Goal: Transaction & Acquisition: Download file/media

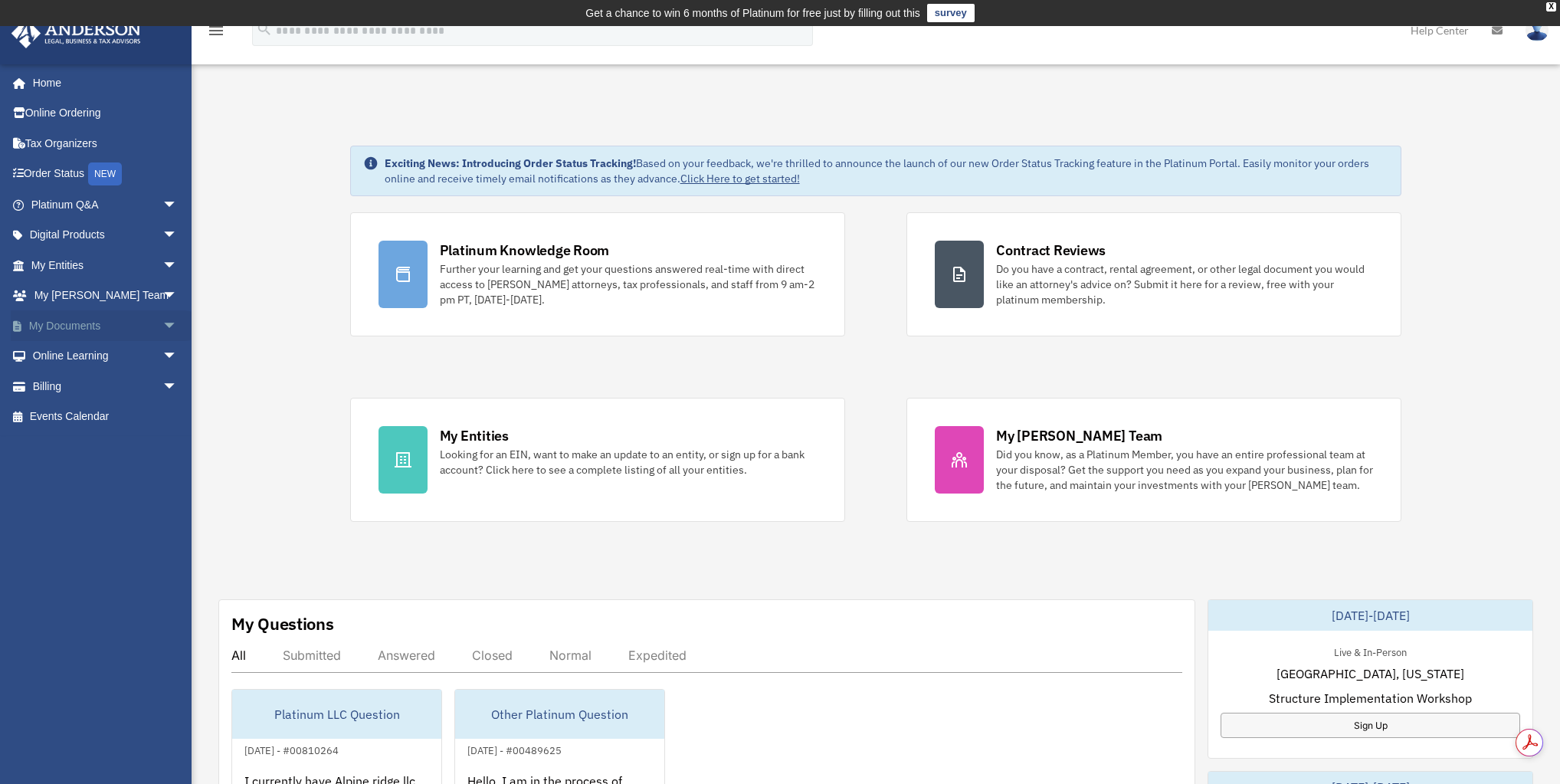
click at [163, 326] on span "arrow_drop_down" at bounding box center [178, 326] width 31 height 32
click at [110, 360] on link "Box" at bounding box center [110, 356] width 179 height 31
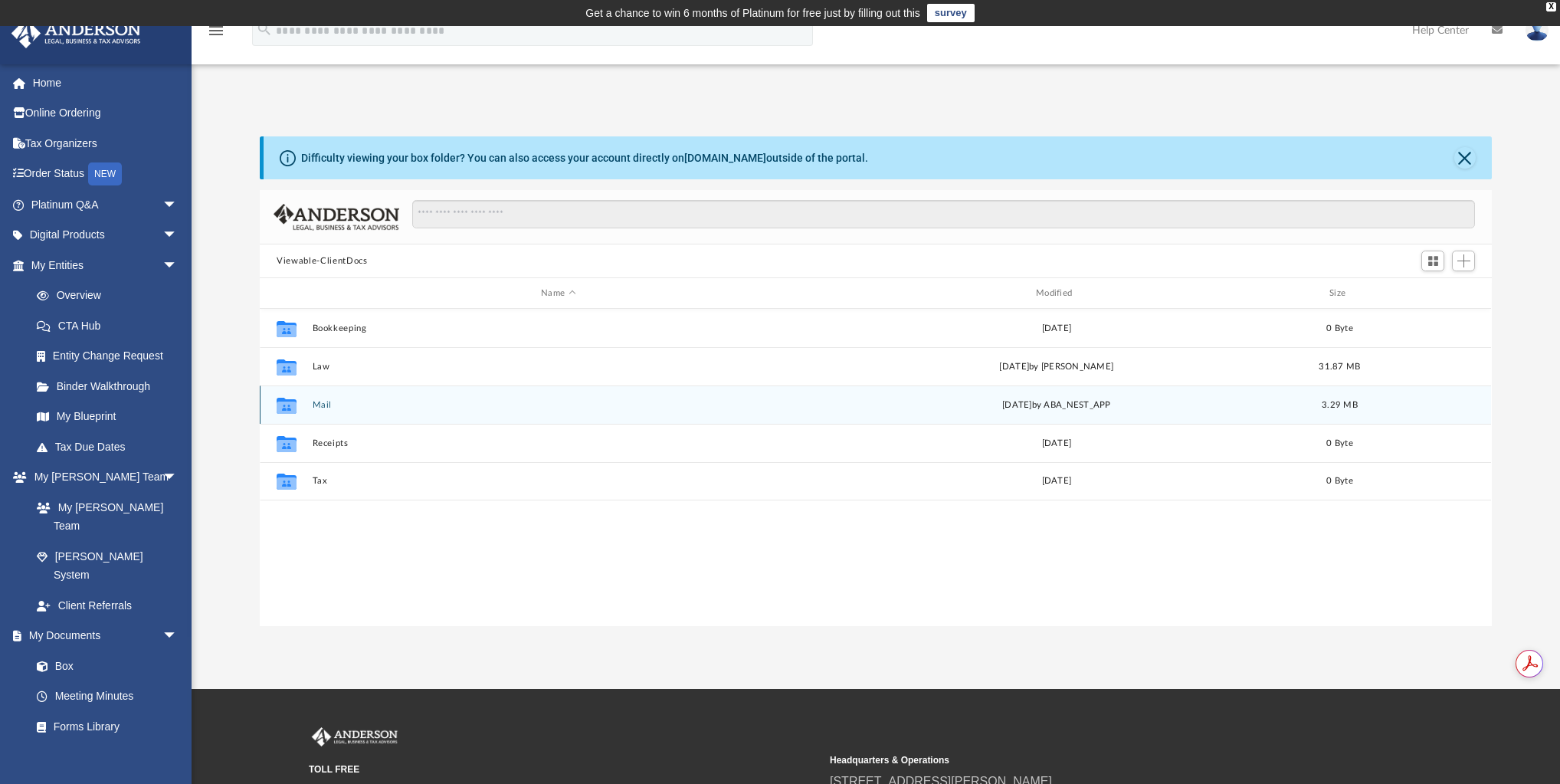
scroll to position [339, 1223]
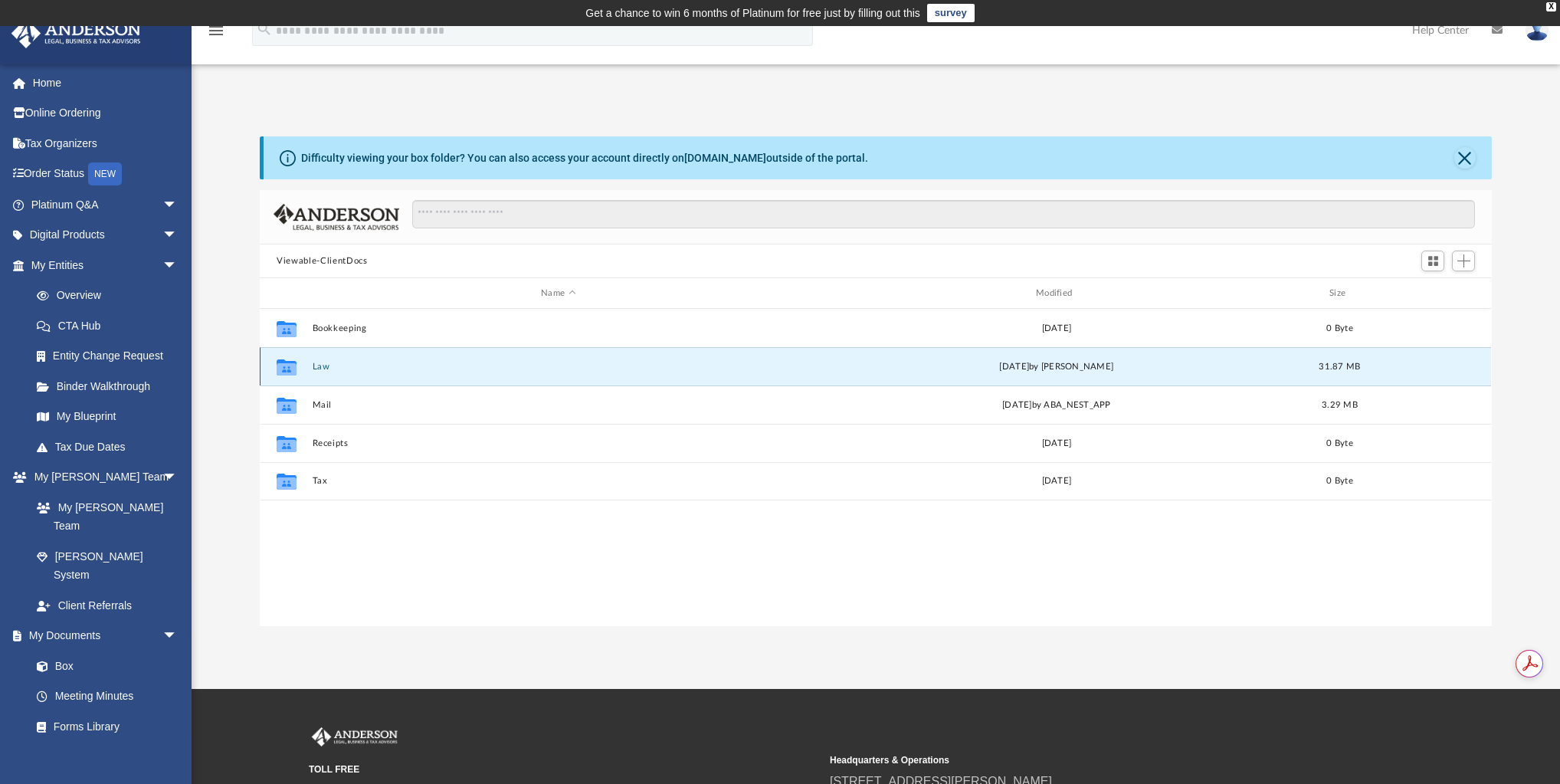
click at [325, 364] on button "Law" at bounding box center [558, 366] width 492 height 10
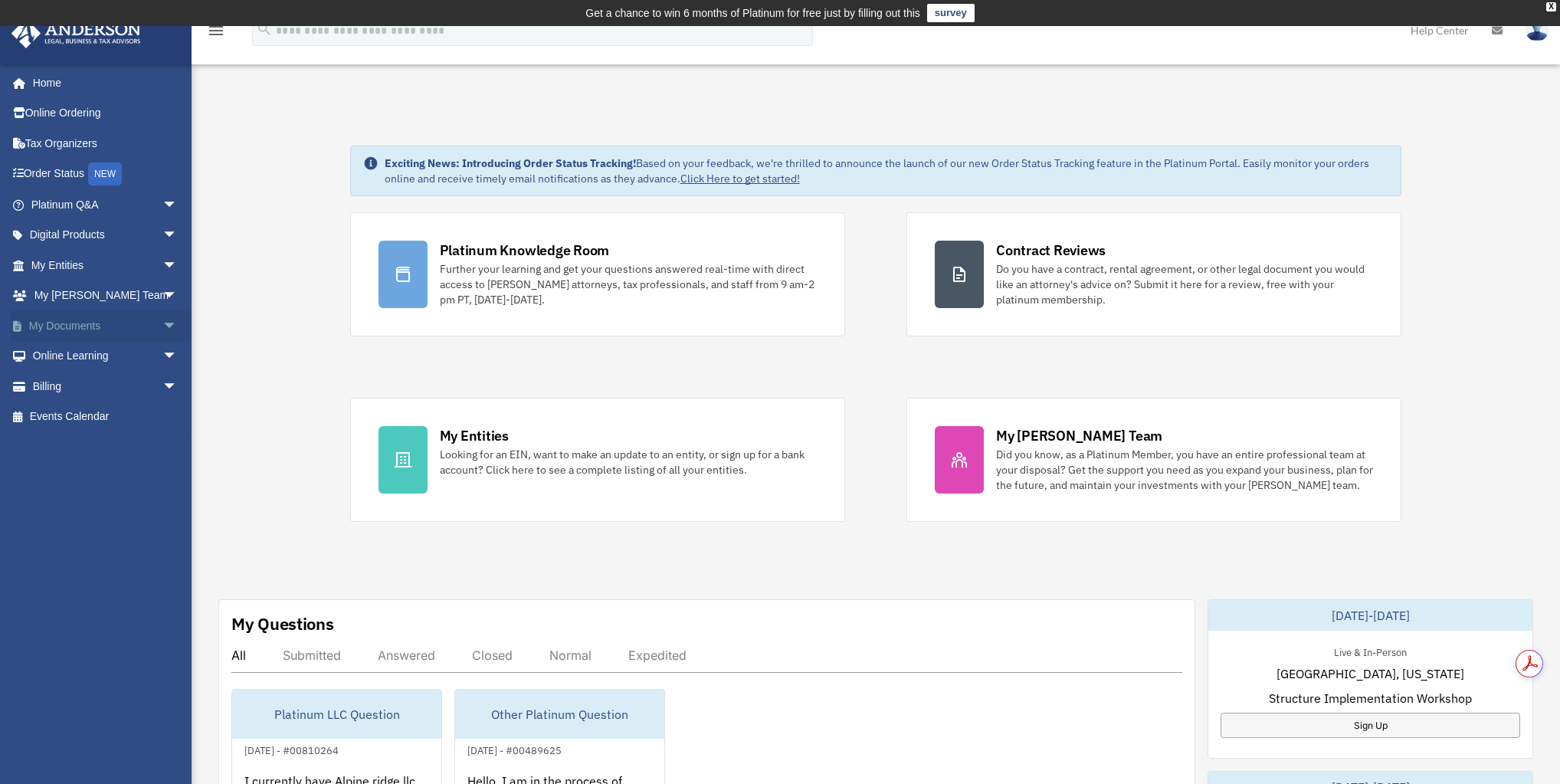
click at [163, 329] on span "arrow_drop_down" at bounding box center [178, 326] width 31 height 32
click at [70, 356] on link "Box" at bounding box center [110, 356] width 179 height 31
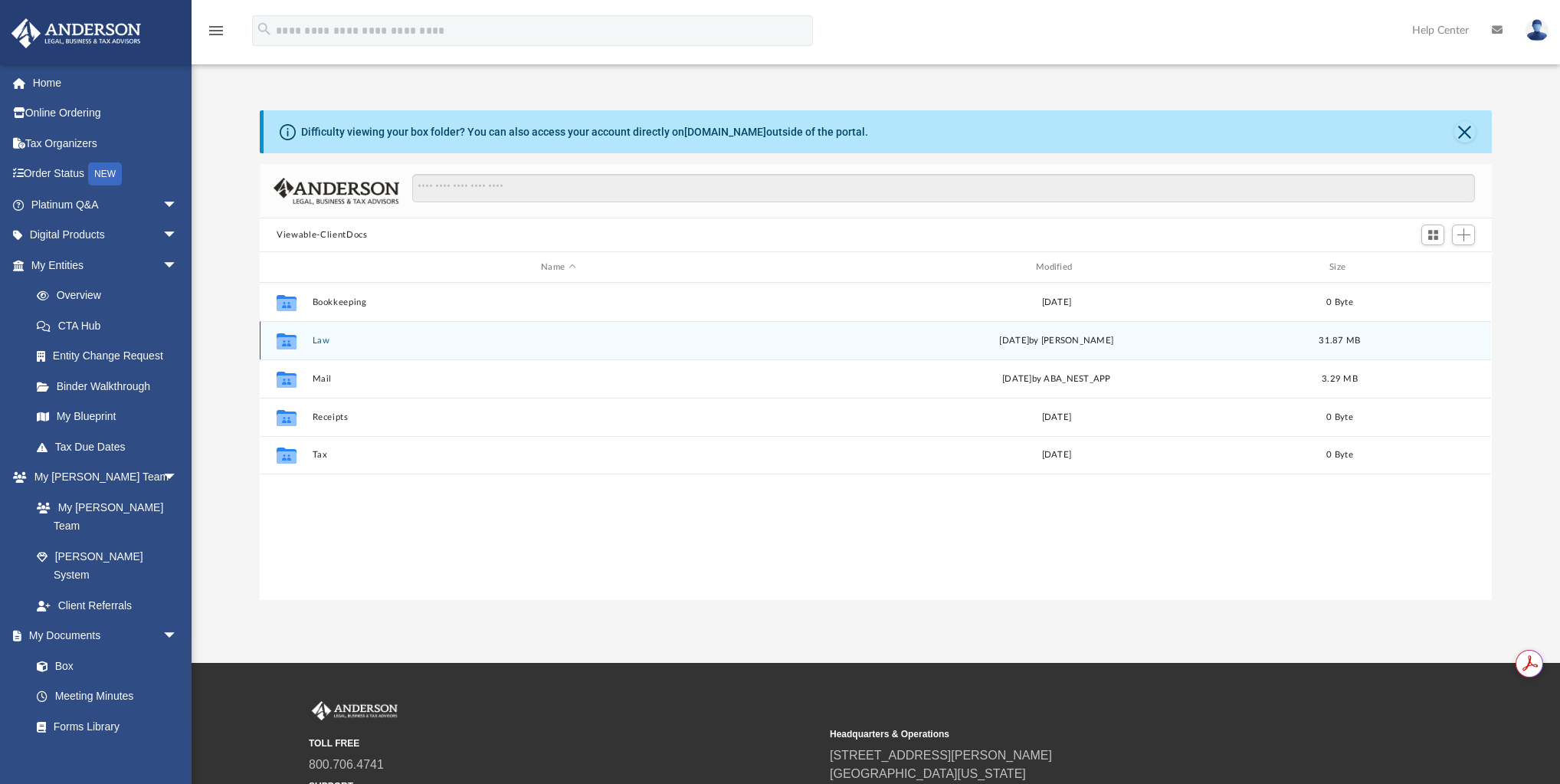
scroll to position [339, 1223]
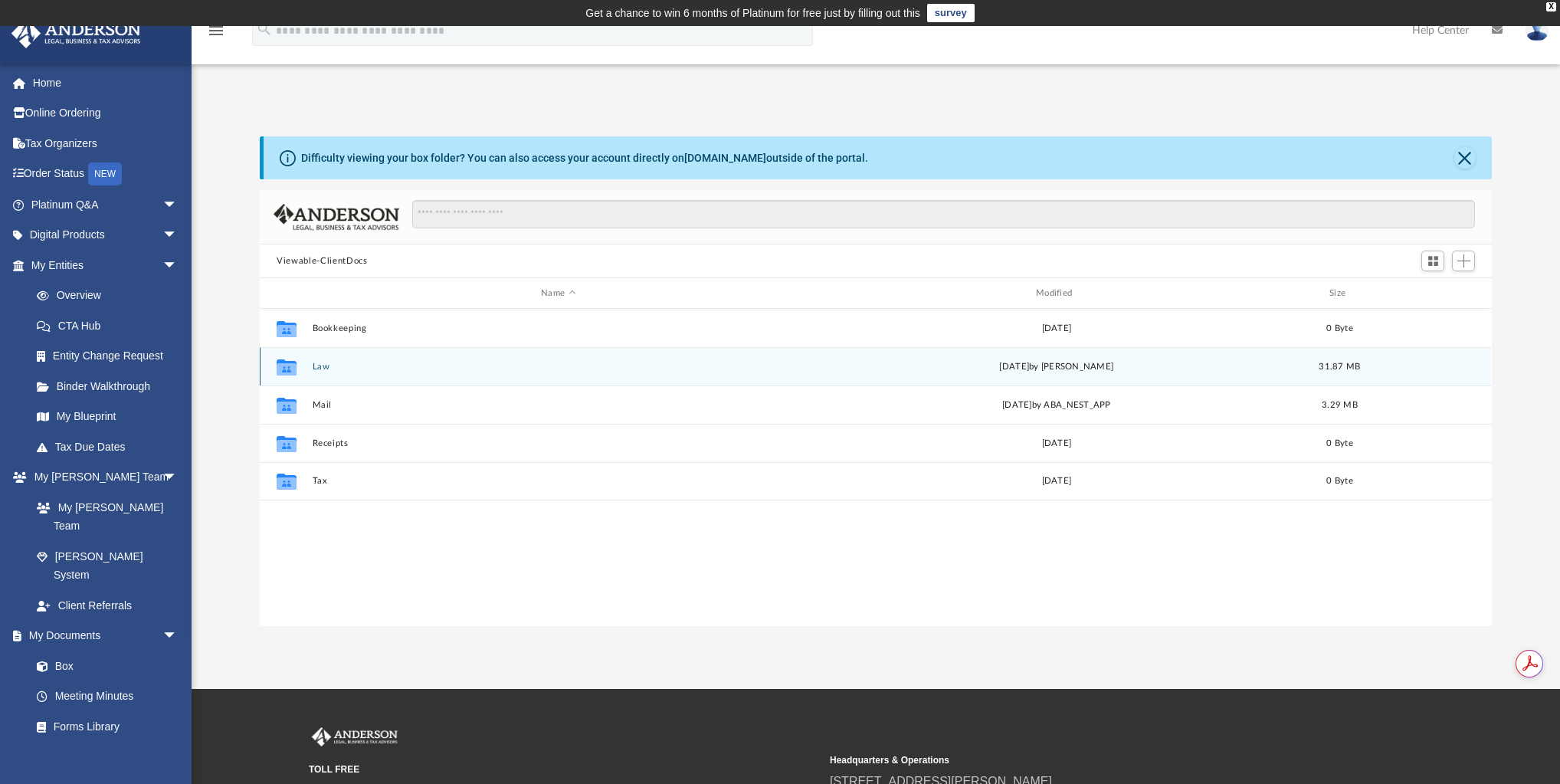
click at [309, 361] on div "Collaborated Folder Law yesterday by Gerald Higgins 31.87 MB" at bounding box center [876, 365] width 1231 height 38
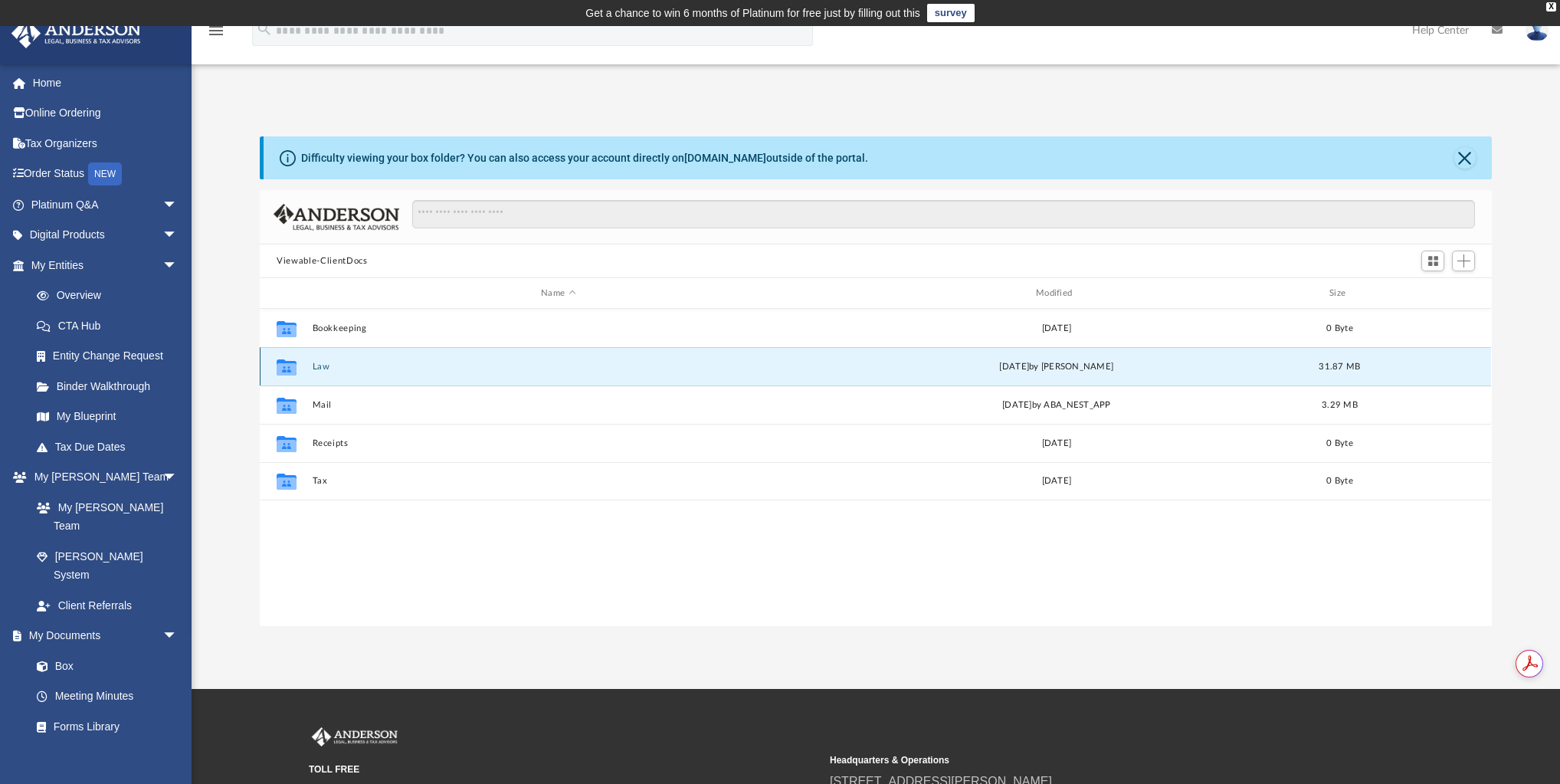
click at [323, 364] on button "Law" at bounding box center [558, 366] width 492 height 10
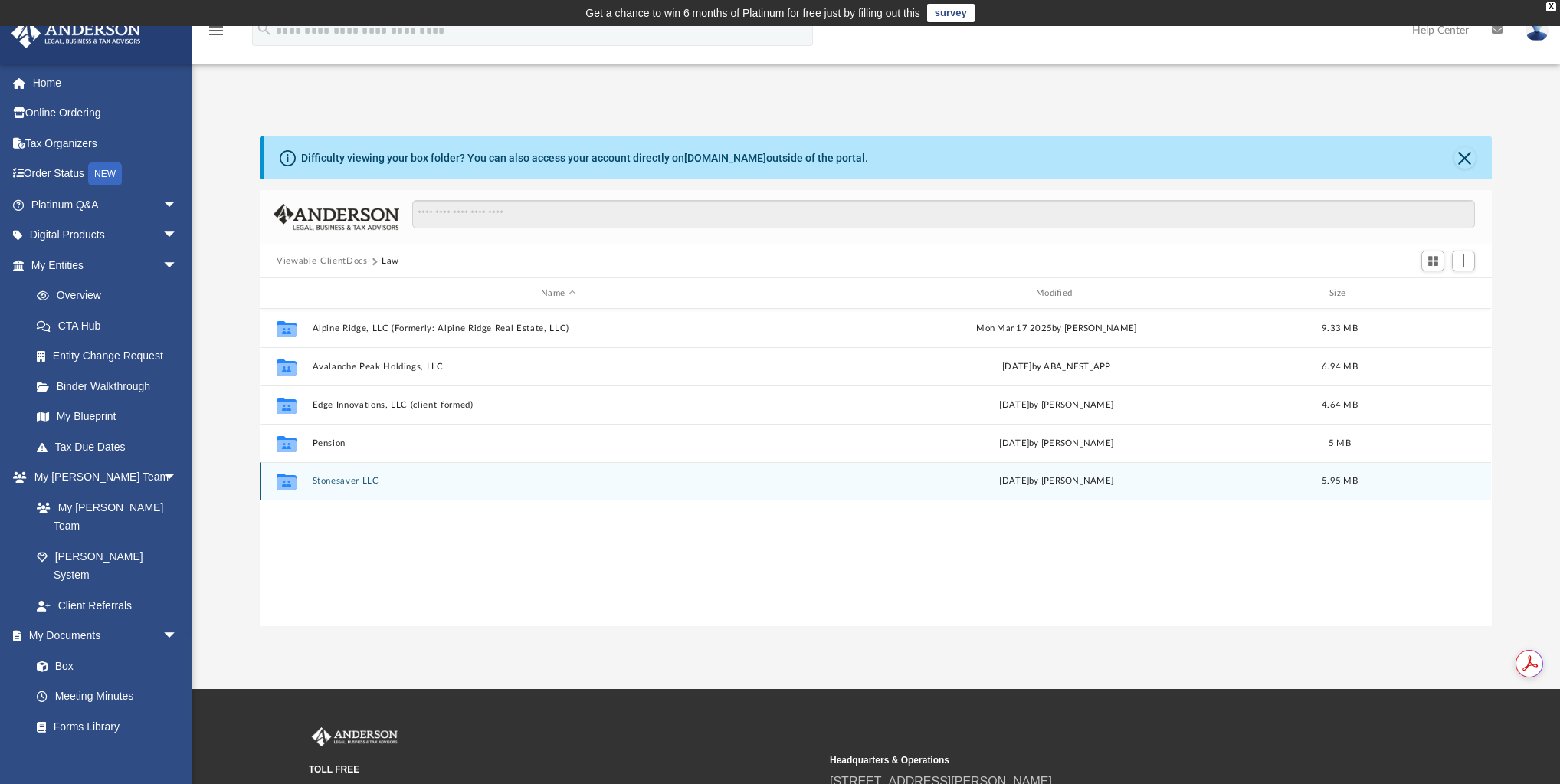
click at [359, 483] on button "Stonesaver LLC" at bounding box center [558, 480] width 492 height 10
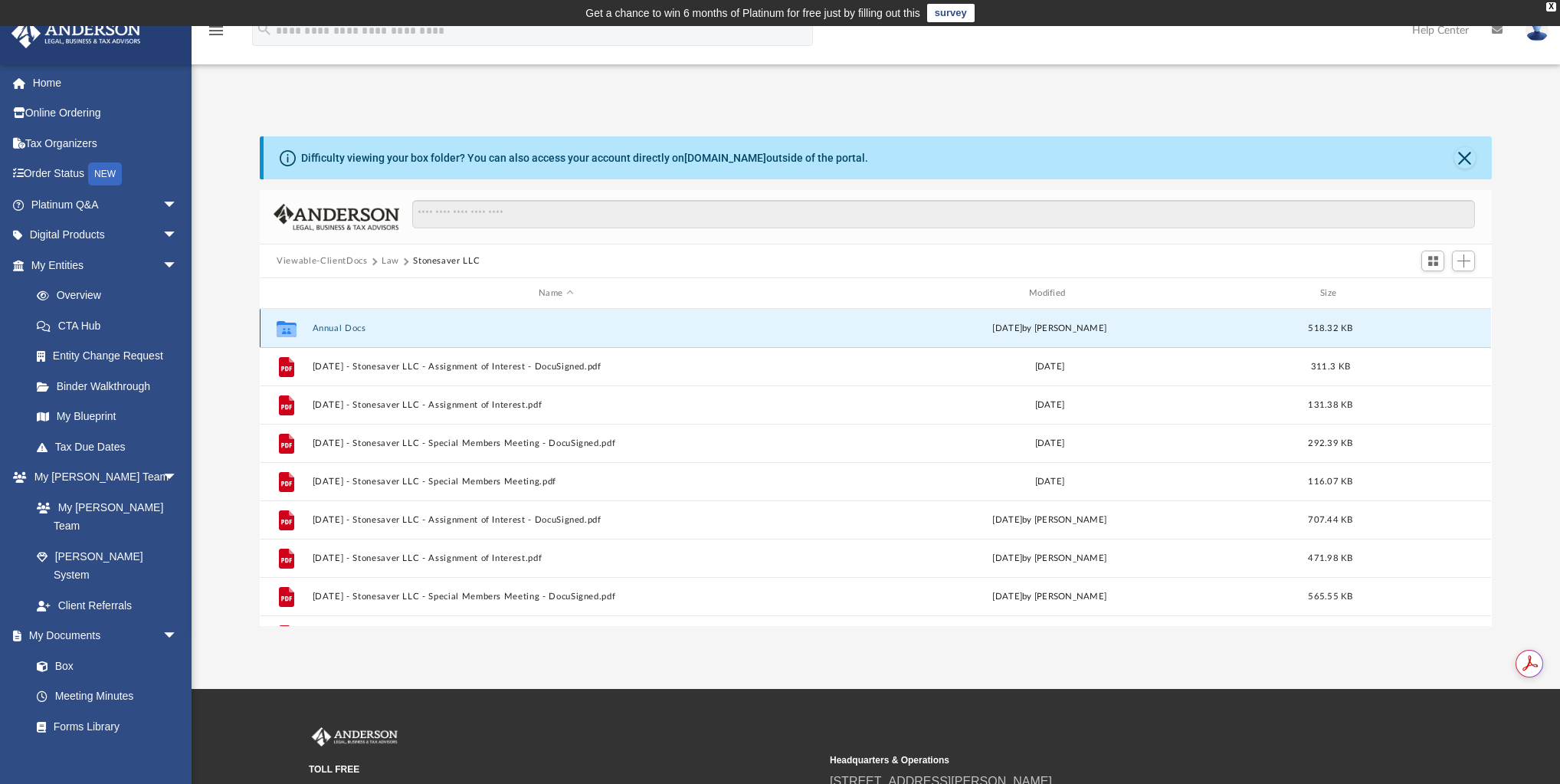
click at [344, 328] on button "Annual Docs" at bounding box center [556, 328] width 488 height 10
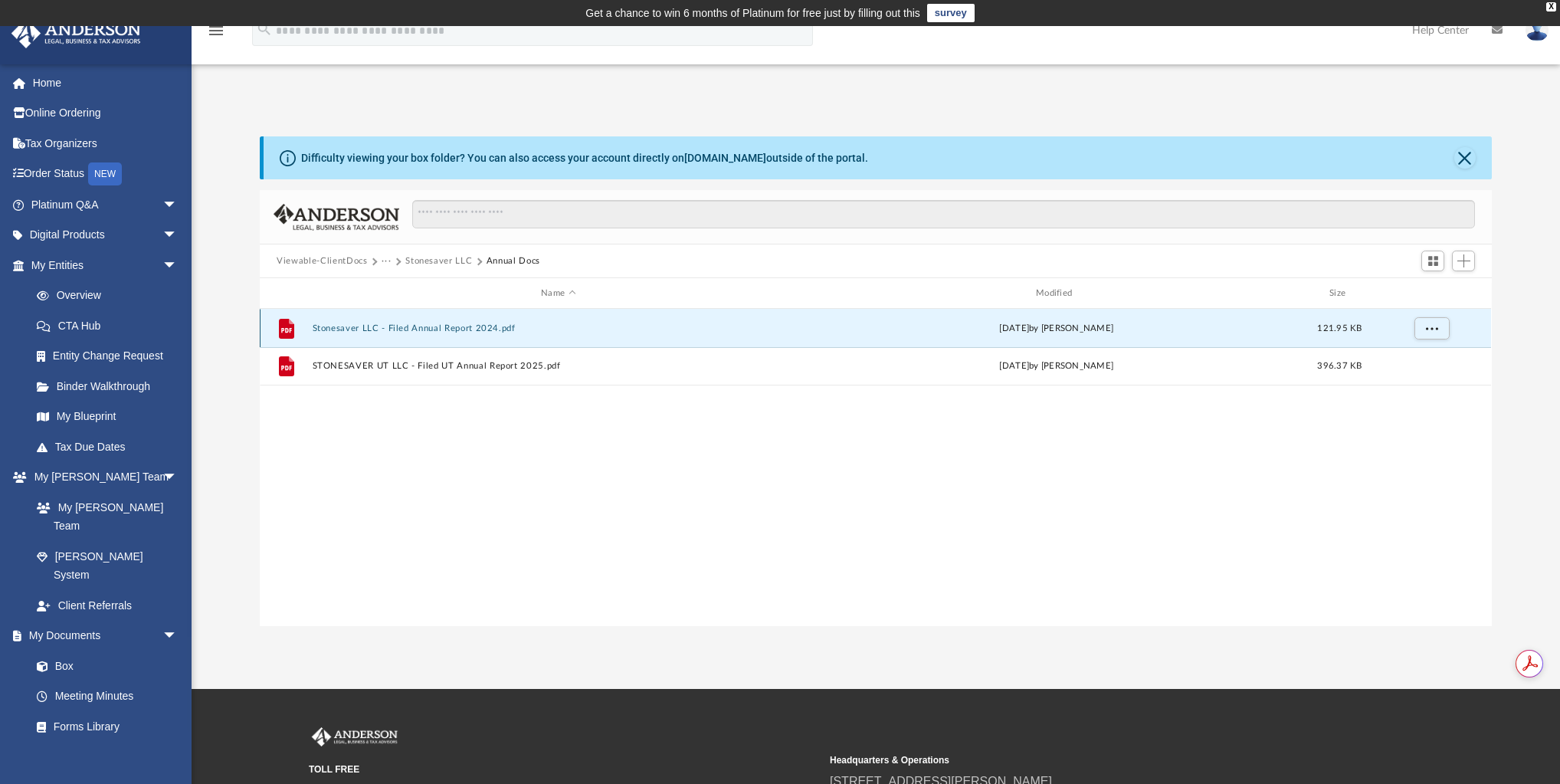
click at [426, 323] on button "Stonesaver LLC - Filed Annual Report 2024.pdf" at bounding box center [558, 328] width 492 height 10
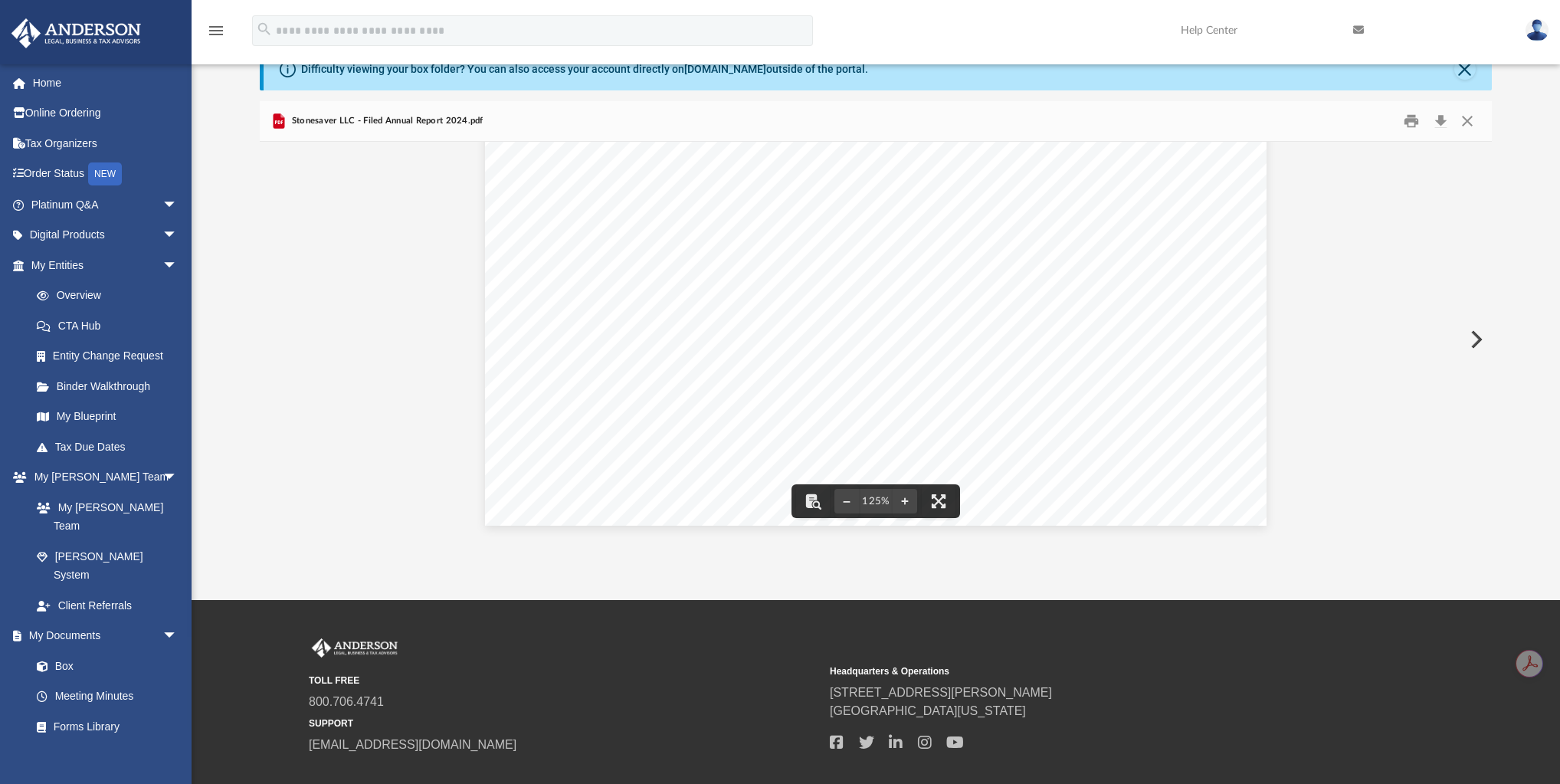
scroll to position [0, 0]
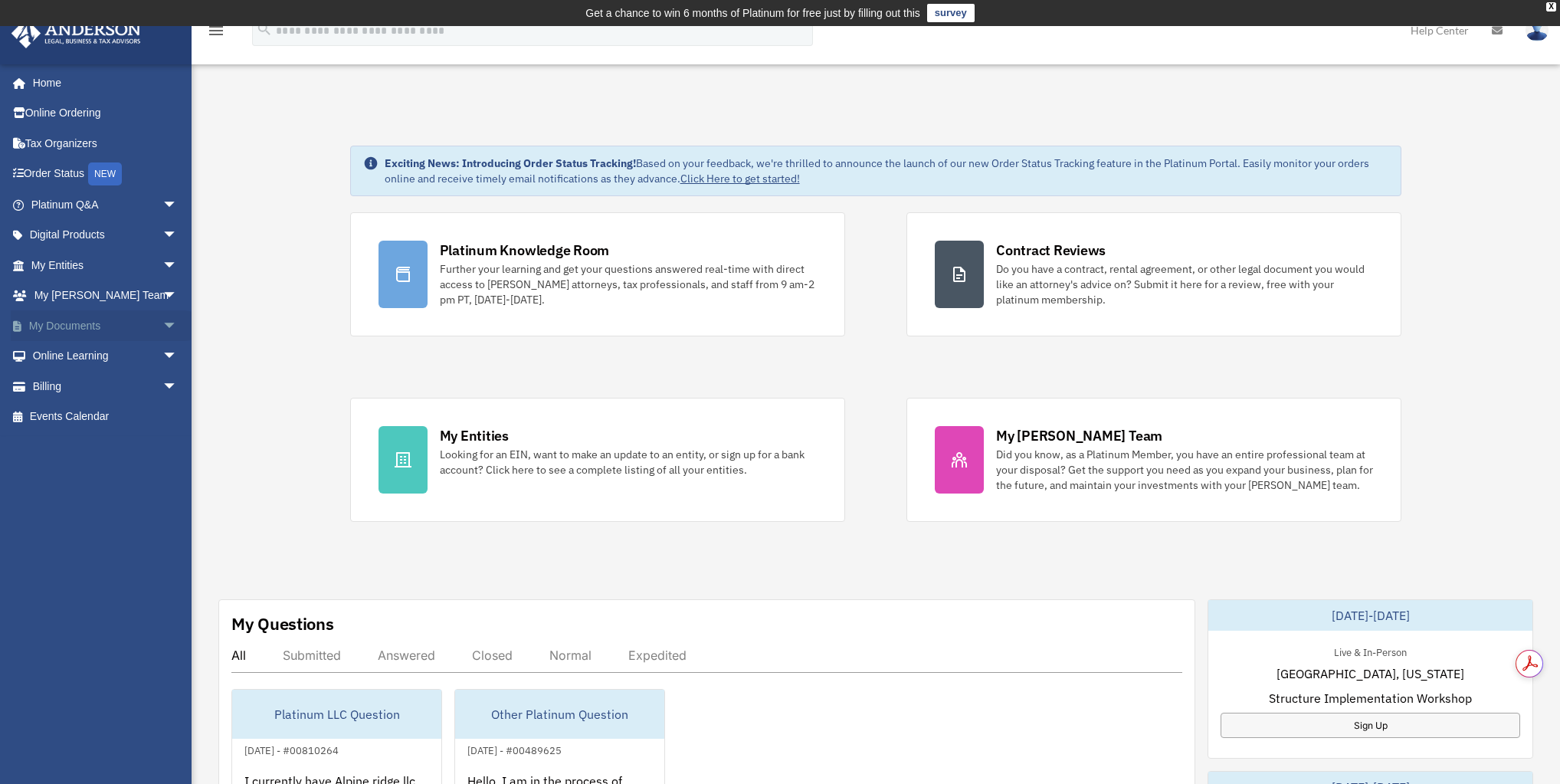
click at [163, 319] on span "arrow_drop_down" at bounding box center [178, 326] width 31 height 32
click at [87, 352] on link "Box" at bounding box center [110, 356] width 179 height 31
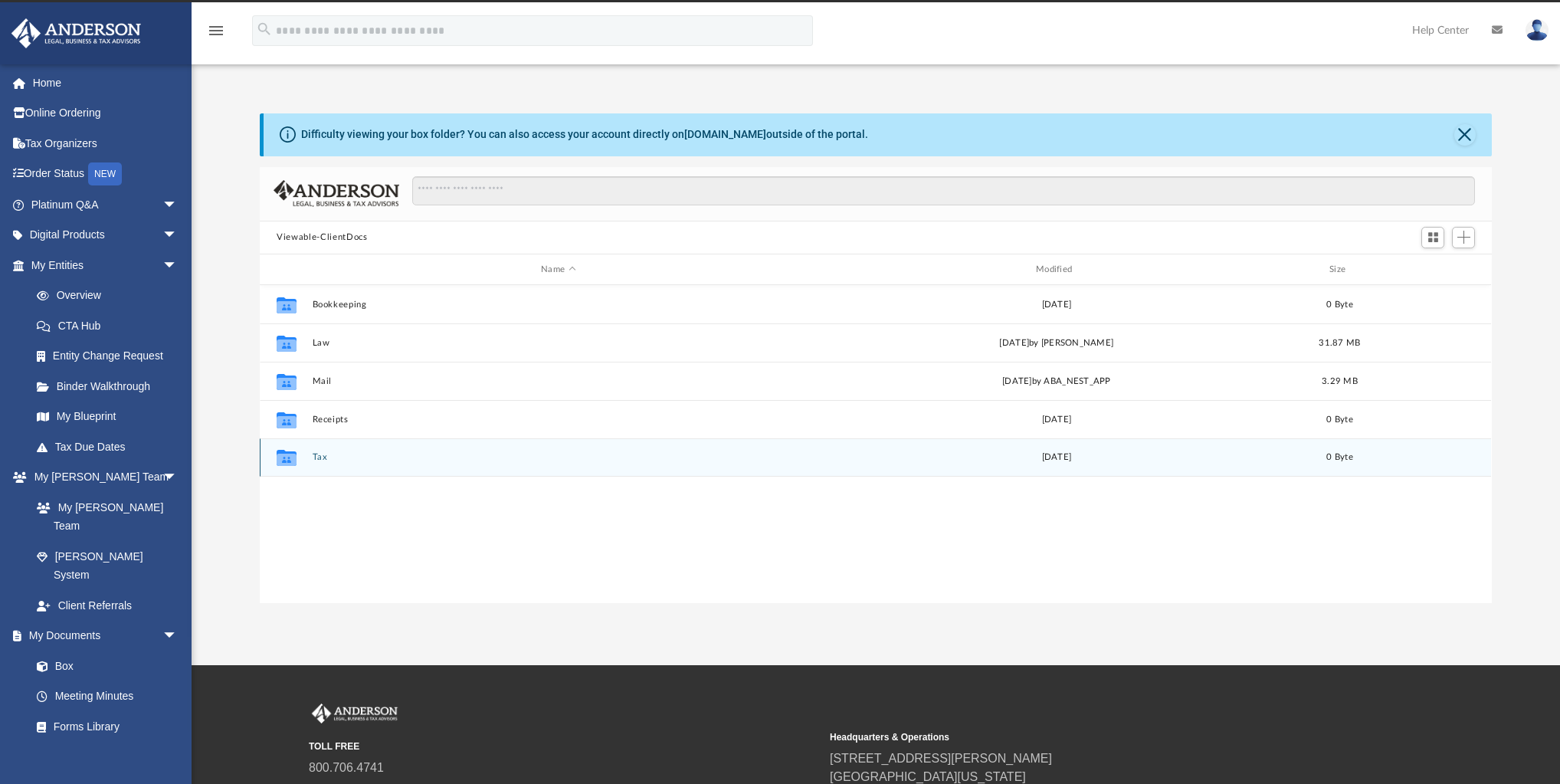
scroll to position [339, 1223]
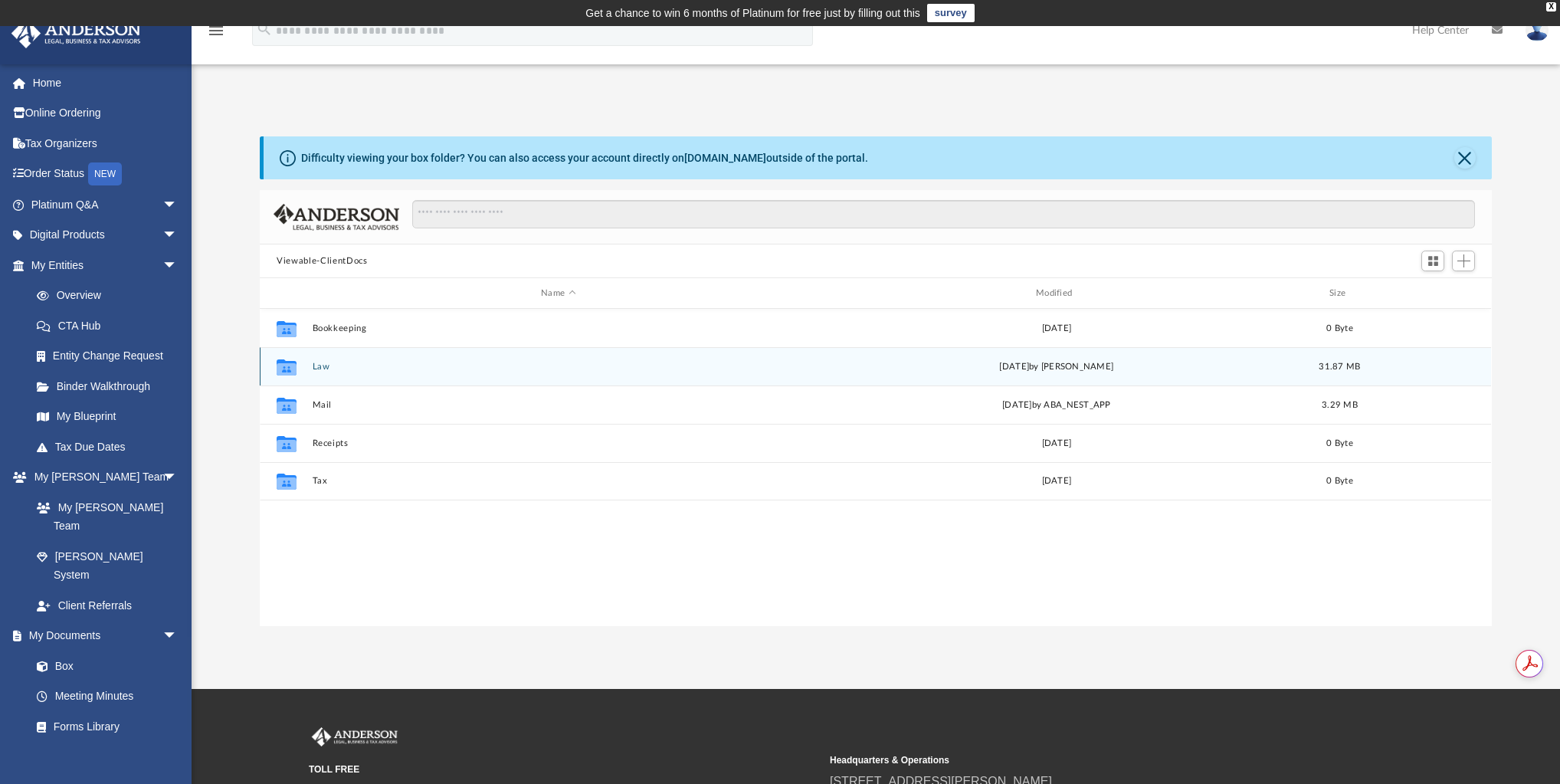
click at [324, 364] on button "Law" at bounding box center [558, 366] width 492 height 10
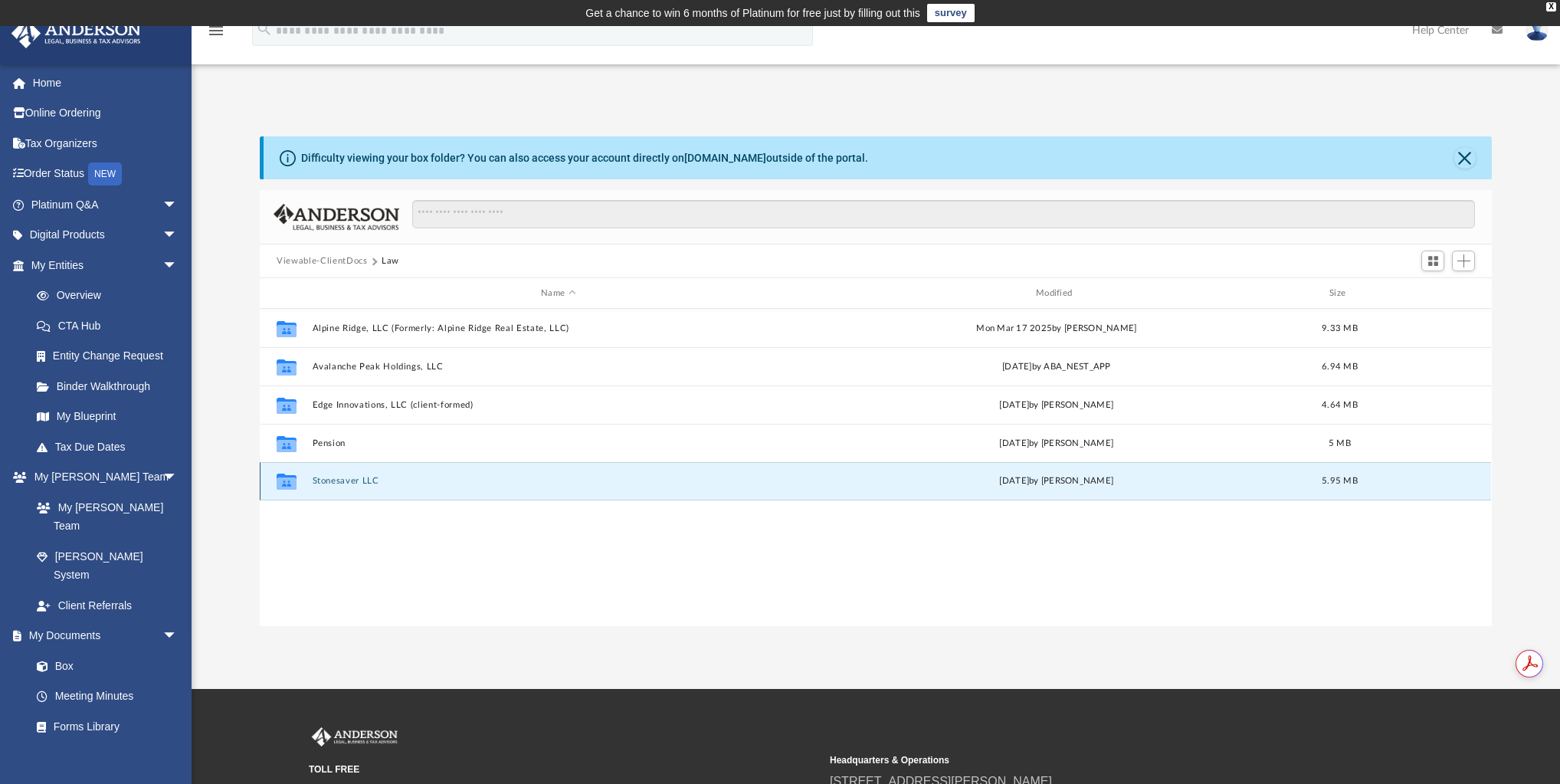
click at [340, 481] on button "Stonesaver LLC" at bounding box center [558, 480] width 492 height 10
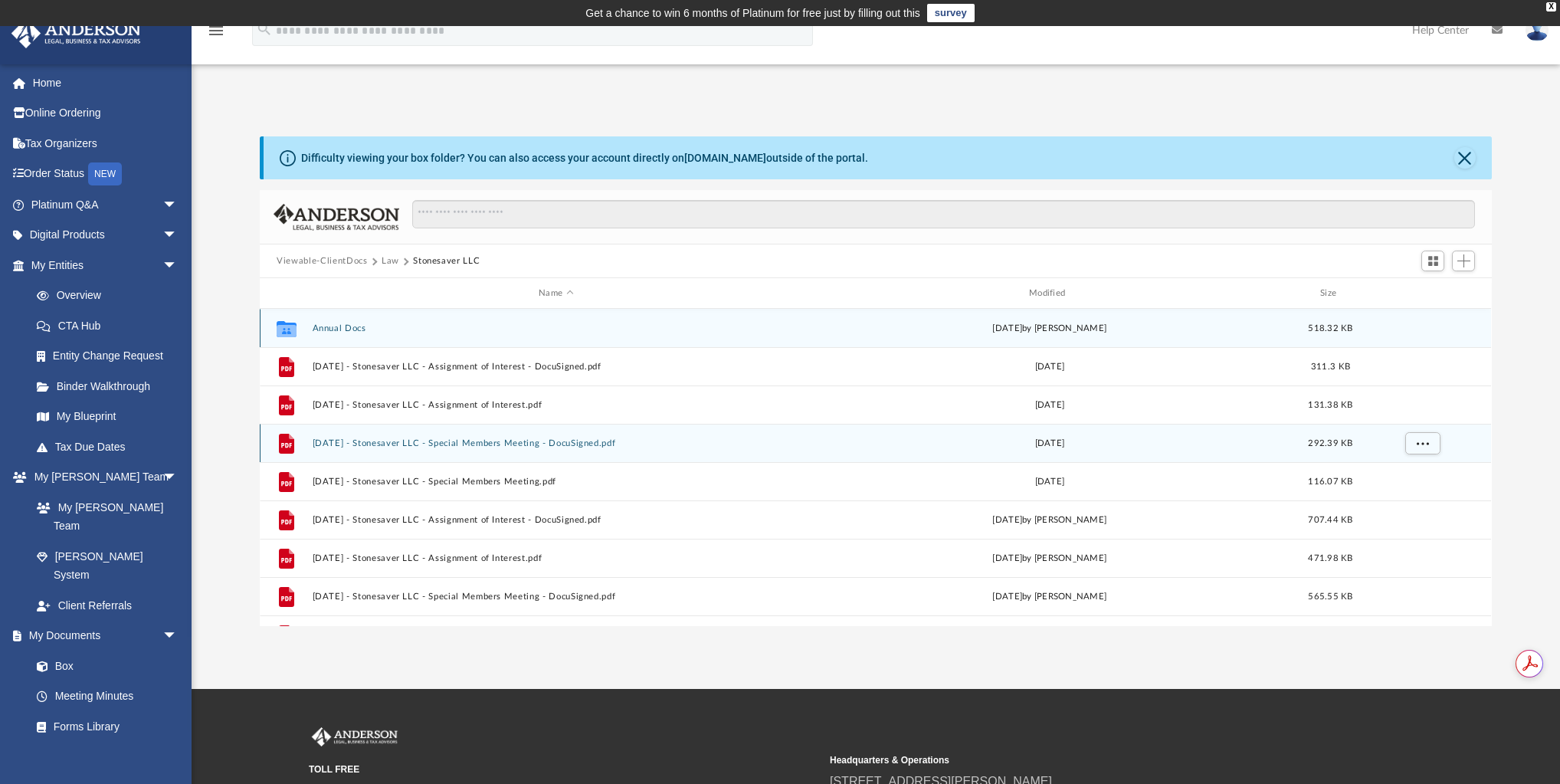
scroll to position [62, 0]
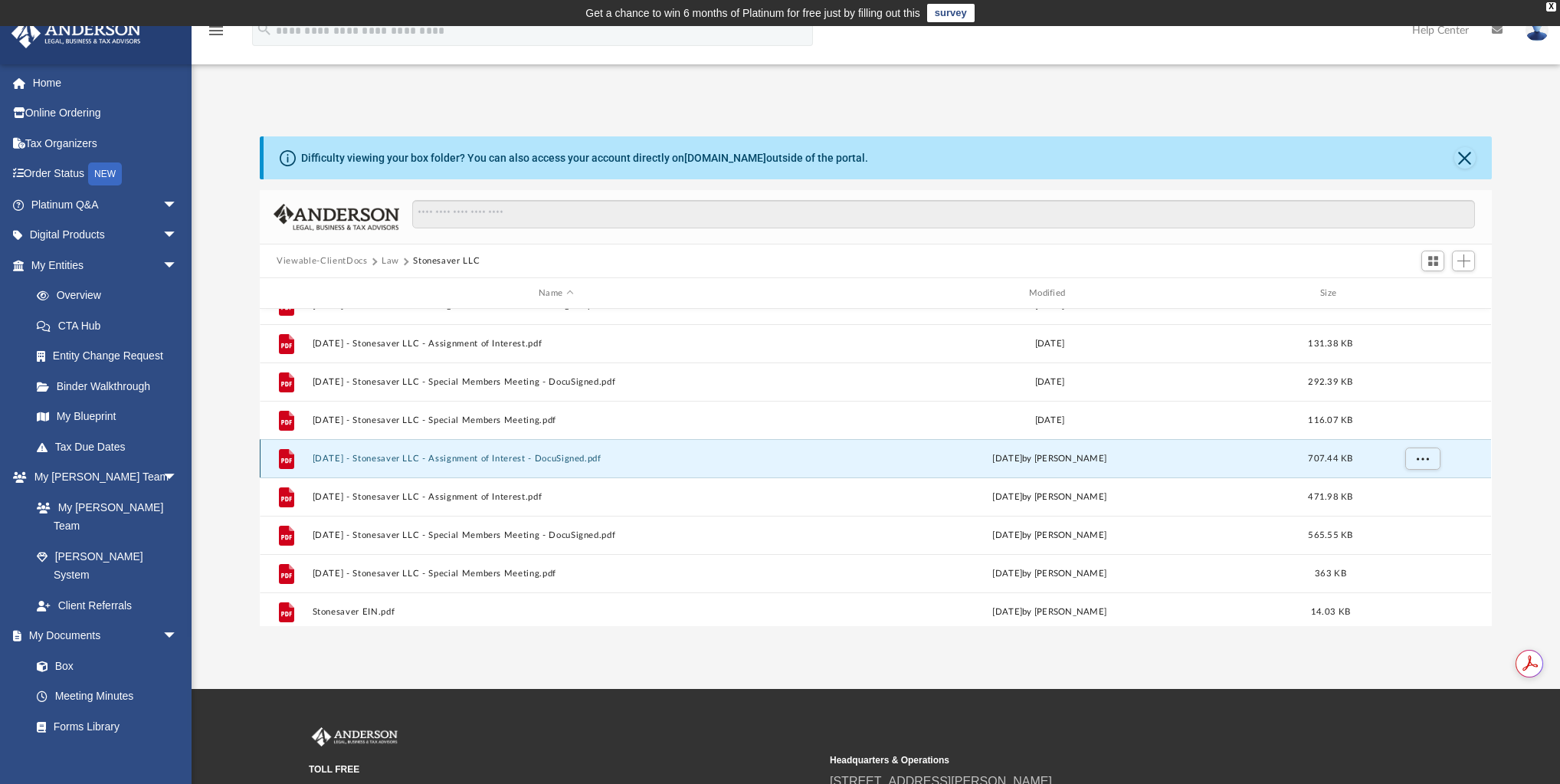
click at [527, 457] on button "[DATE] - Stonesaver LLC - Assignment of Interest - DocuSigned.pdf" at bounding box center [556, 458] width 488 height 10
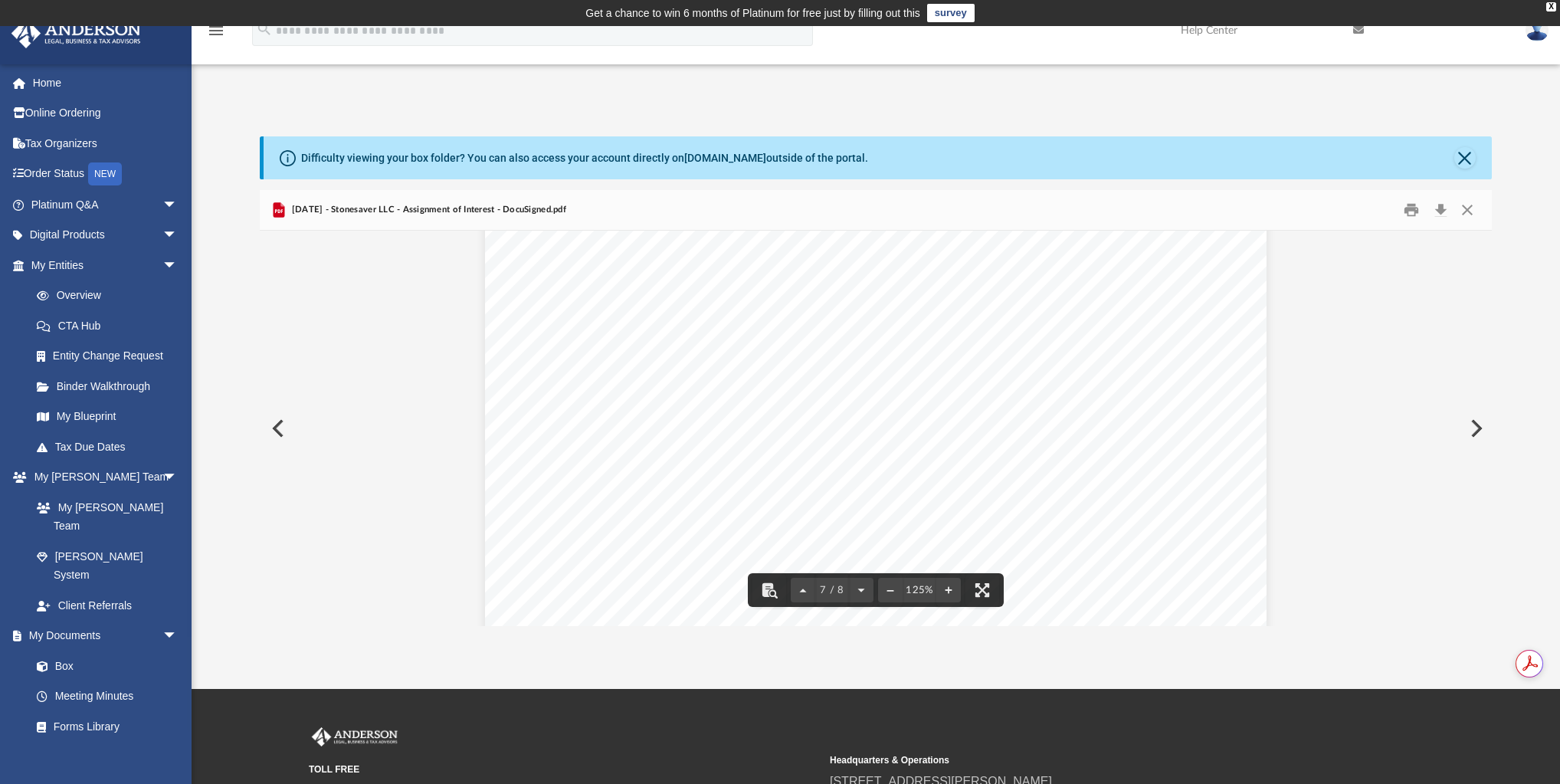
scroll to position [6284, 0]
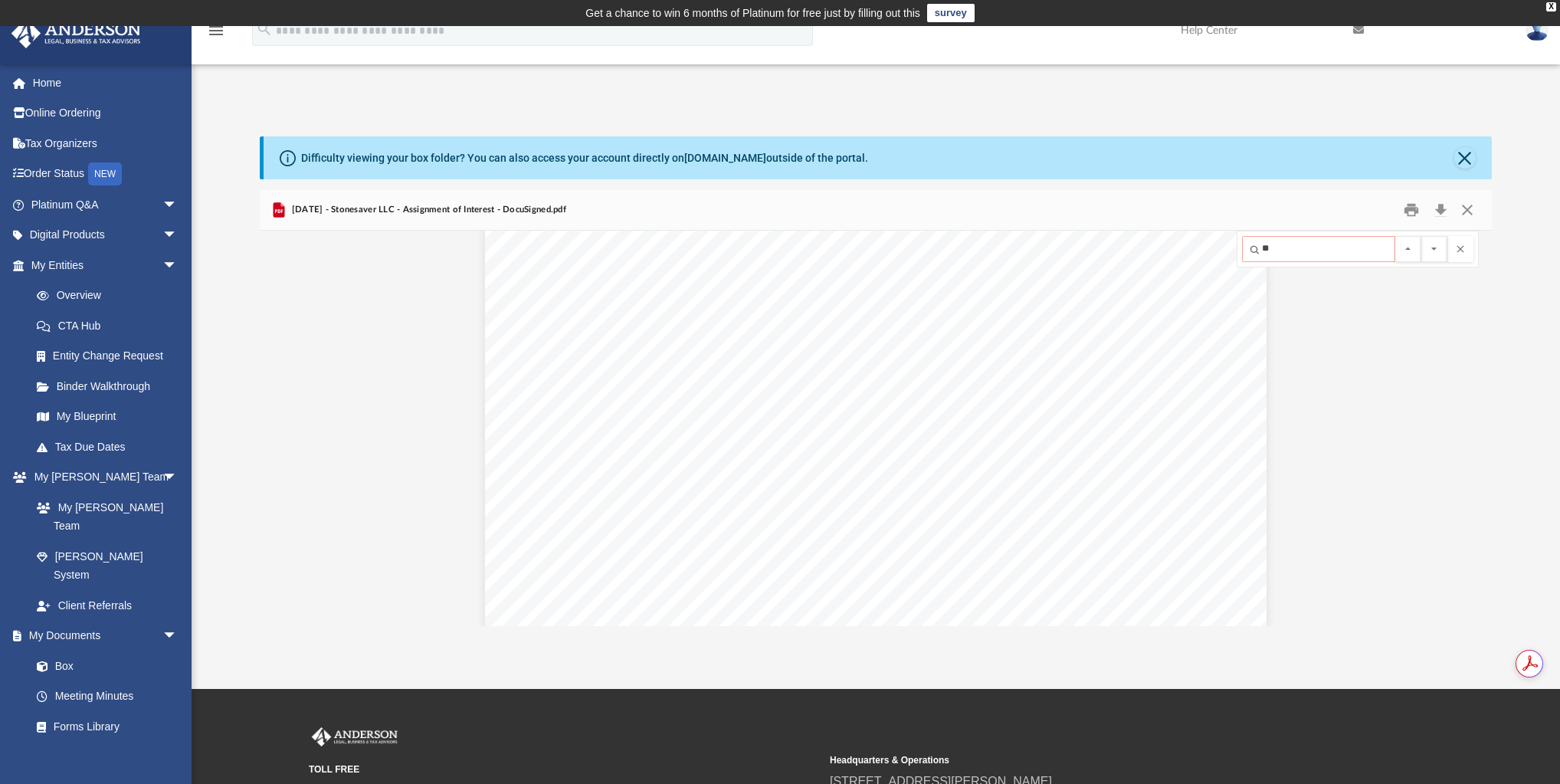
type input "**"
click at [1421, 236] on button "File preview" at bounding box center [1434, 249] width 26 height 26
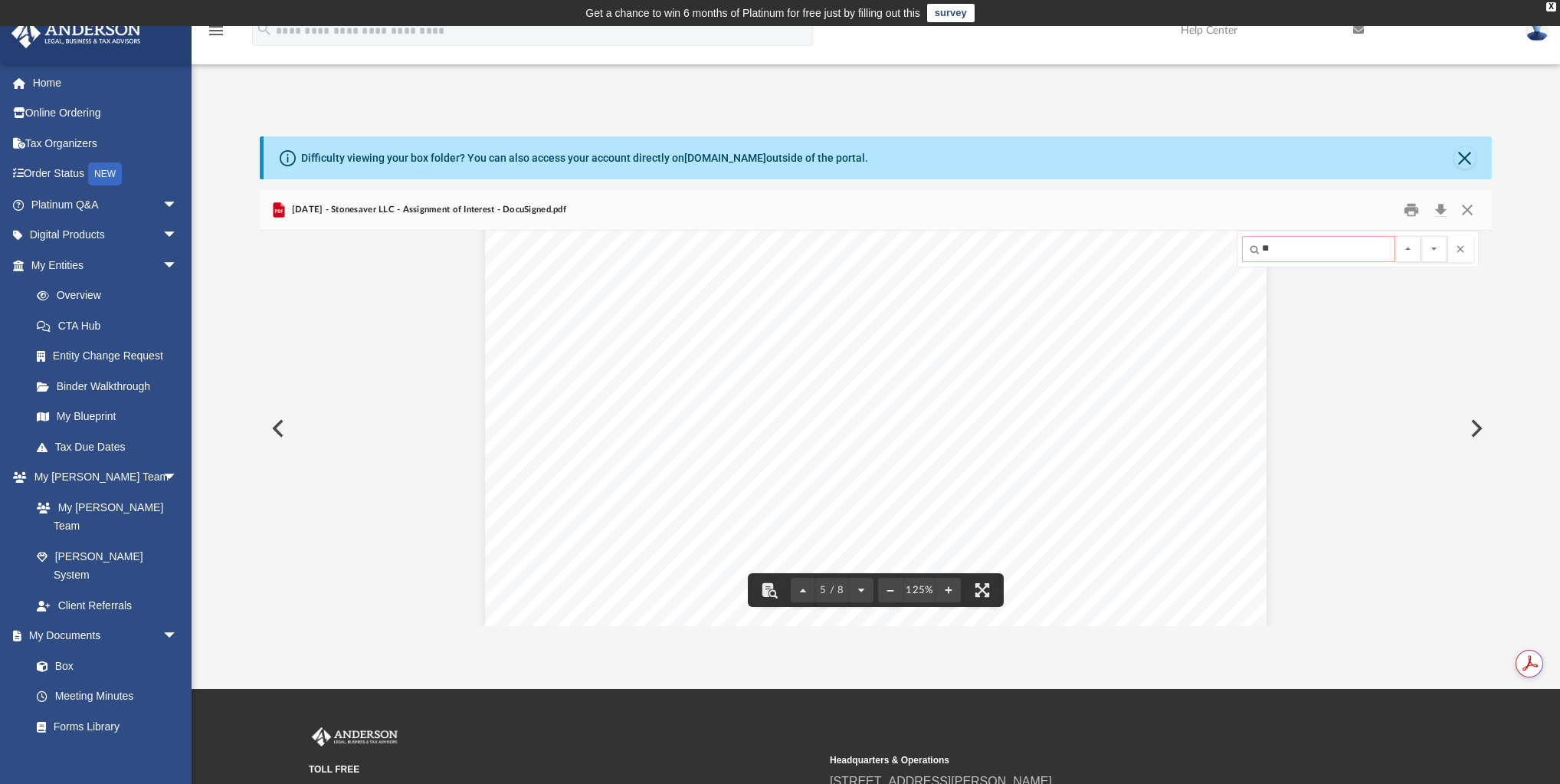
scroll to position [4201, 0]
drag, startPoint x: 842, startPoint y: 469, endPoint x: 954, endPoint y: 472, distance: 112.0
click at [954, 472] on span "WHEREAS, the Assignor is the owner of an aggregate thirty three percent (33%) M…" at bounding box center [875, 470] width 596 height 14
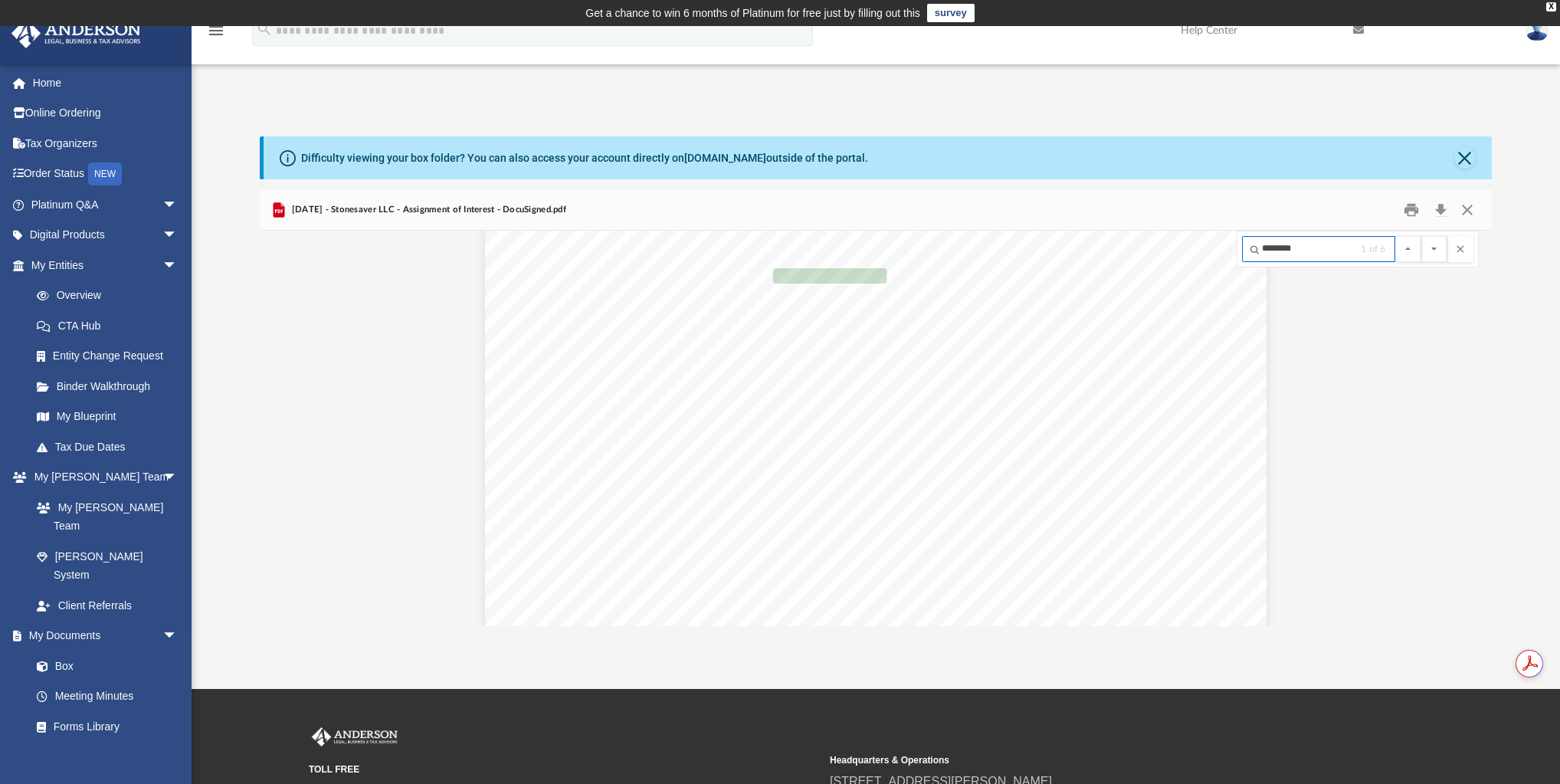
scroll to position [163, 0]
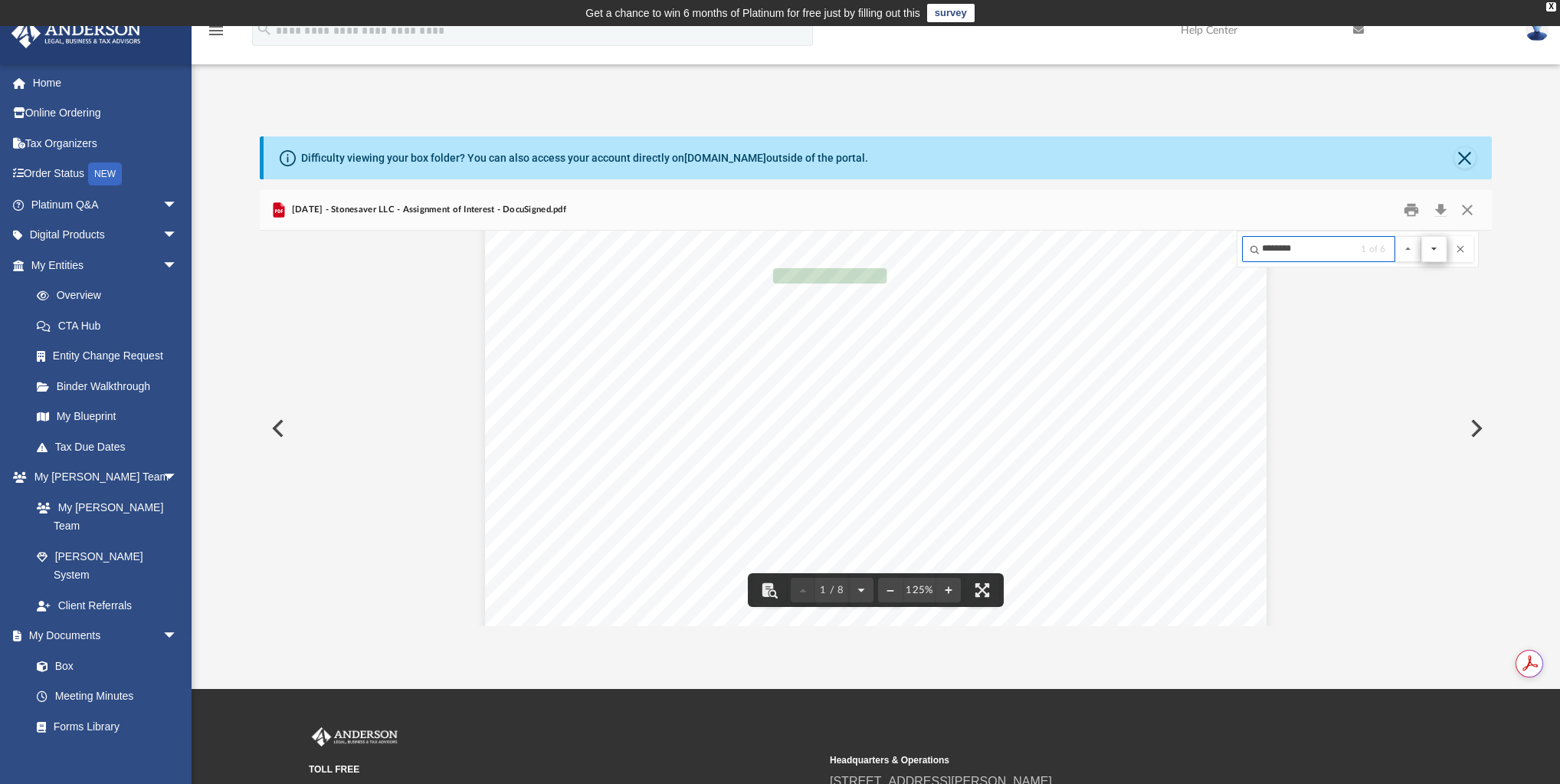
type input "********"
click at [1433, 248] on button "File preview" at bounding box center [1434, 249] width 26 height 26
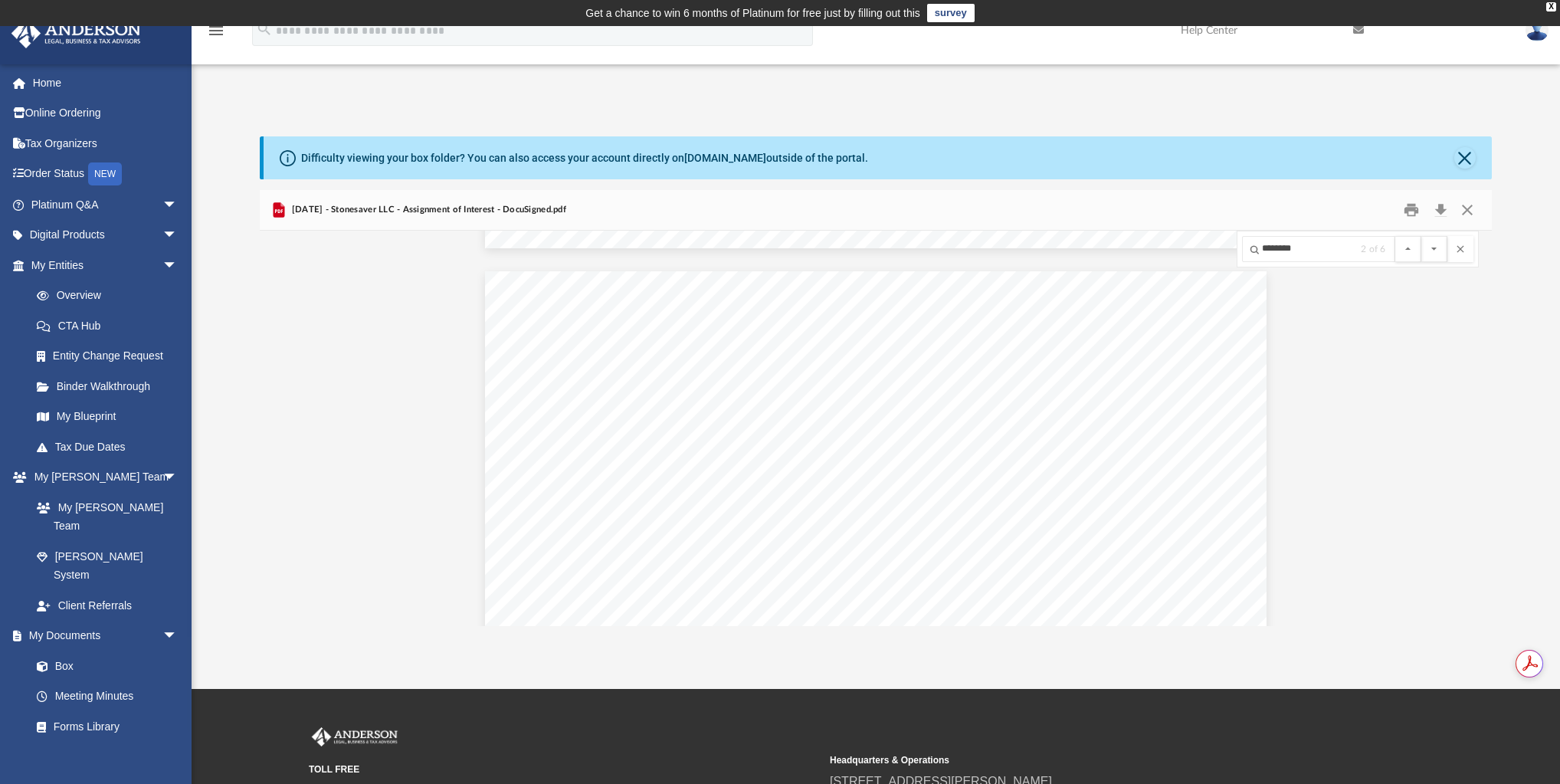
scroll to position [1026, 0]
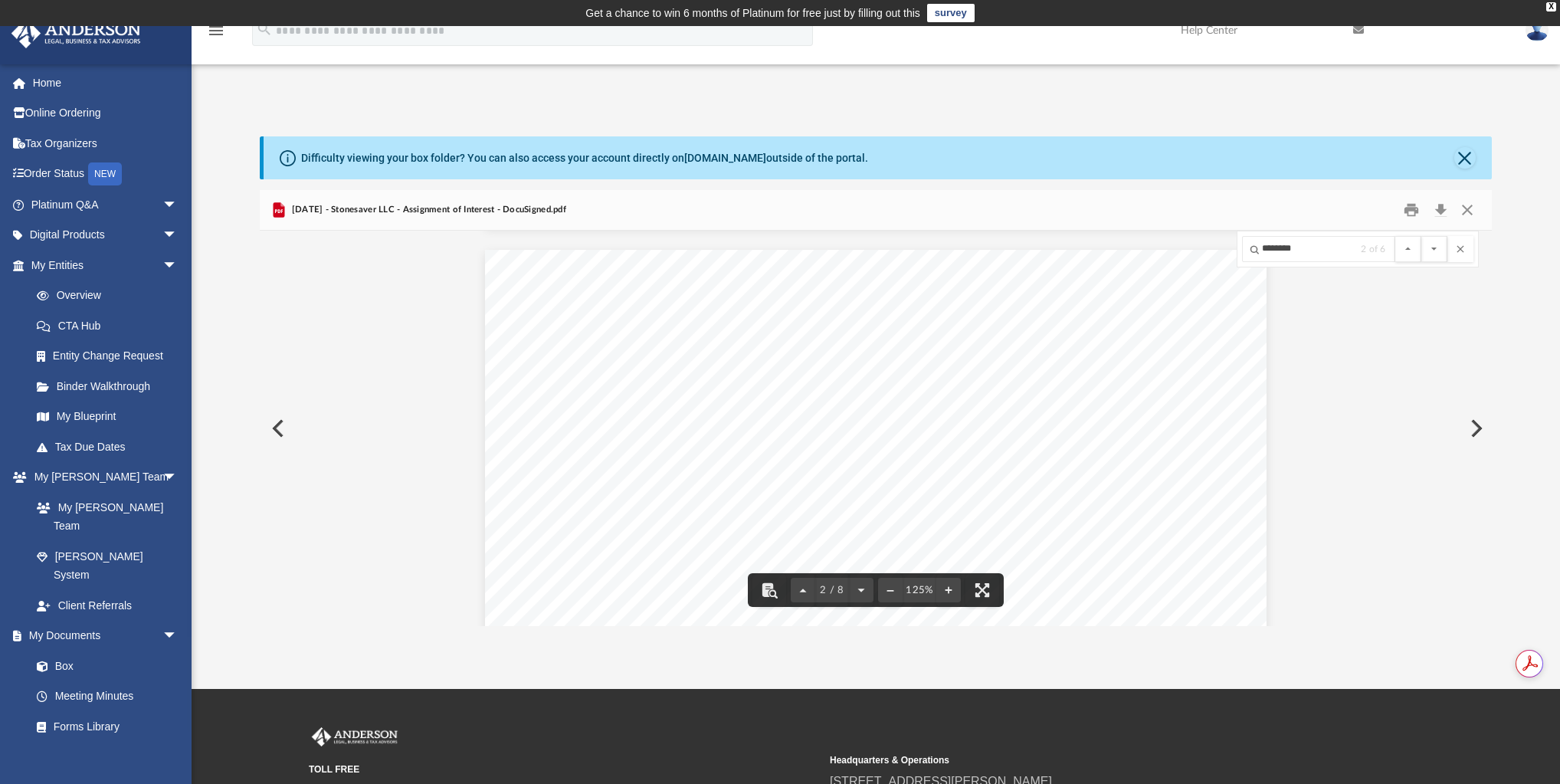
click at [289, 429] on button "Preview" at bounding box center [277, 428] width 34 height 43
click at [1468, 211] on button "Close" at bounding box center [1467, 210] width 28 height 23
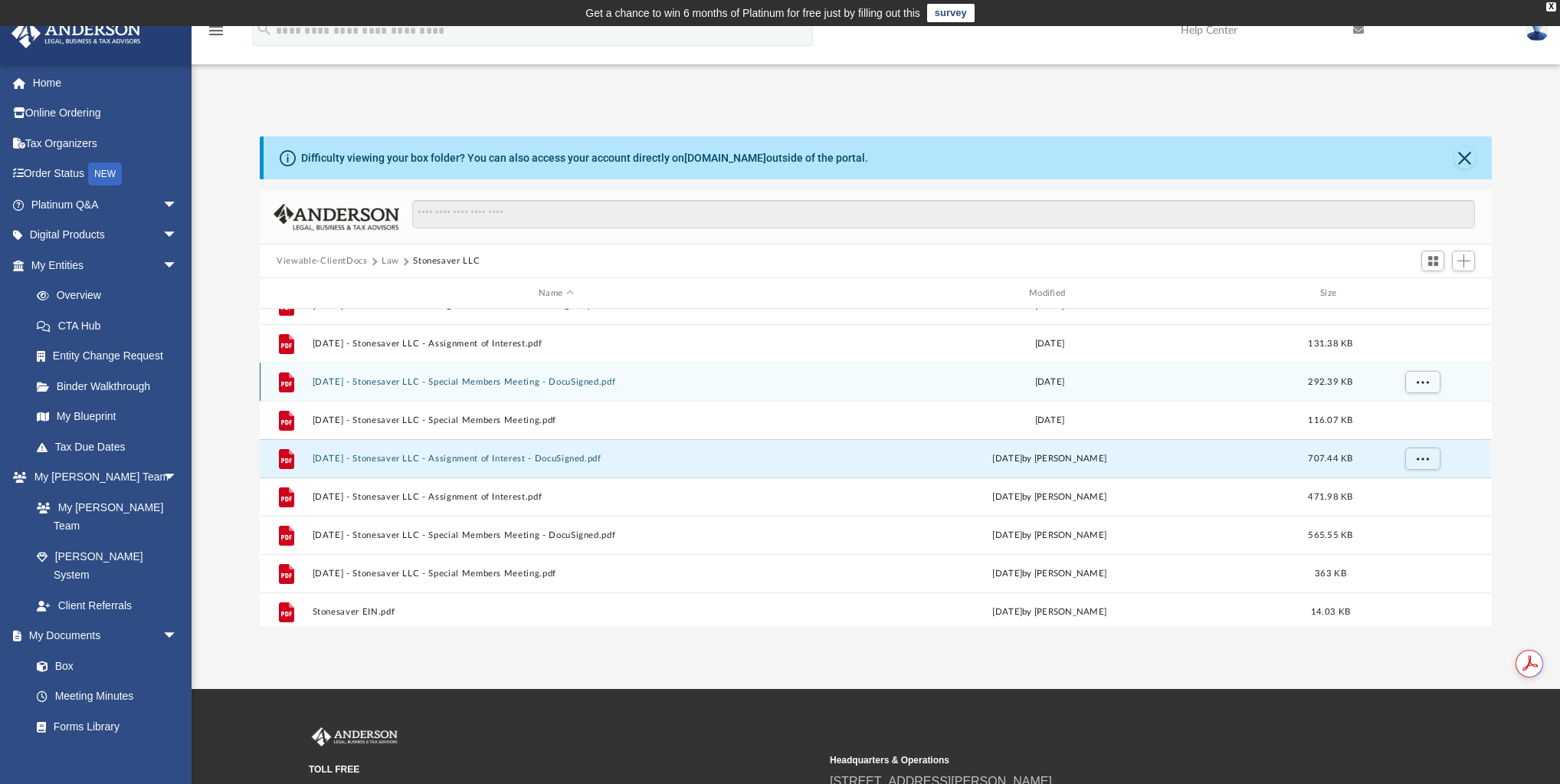
click at [502, 379] on button "[DATE] - Stonesaver LLC - Special Members Meeting - DocuSigned.pdf" at bounding box center [556, 381] width 488 height 10
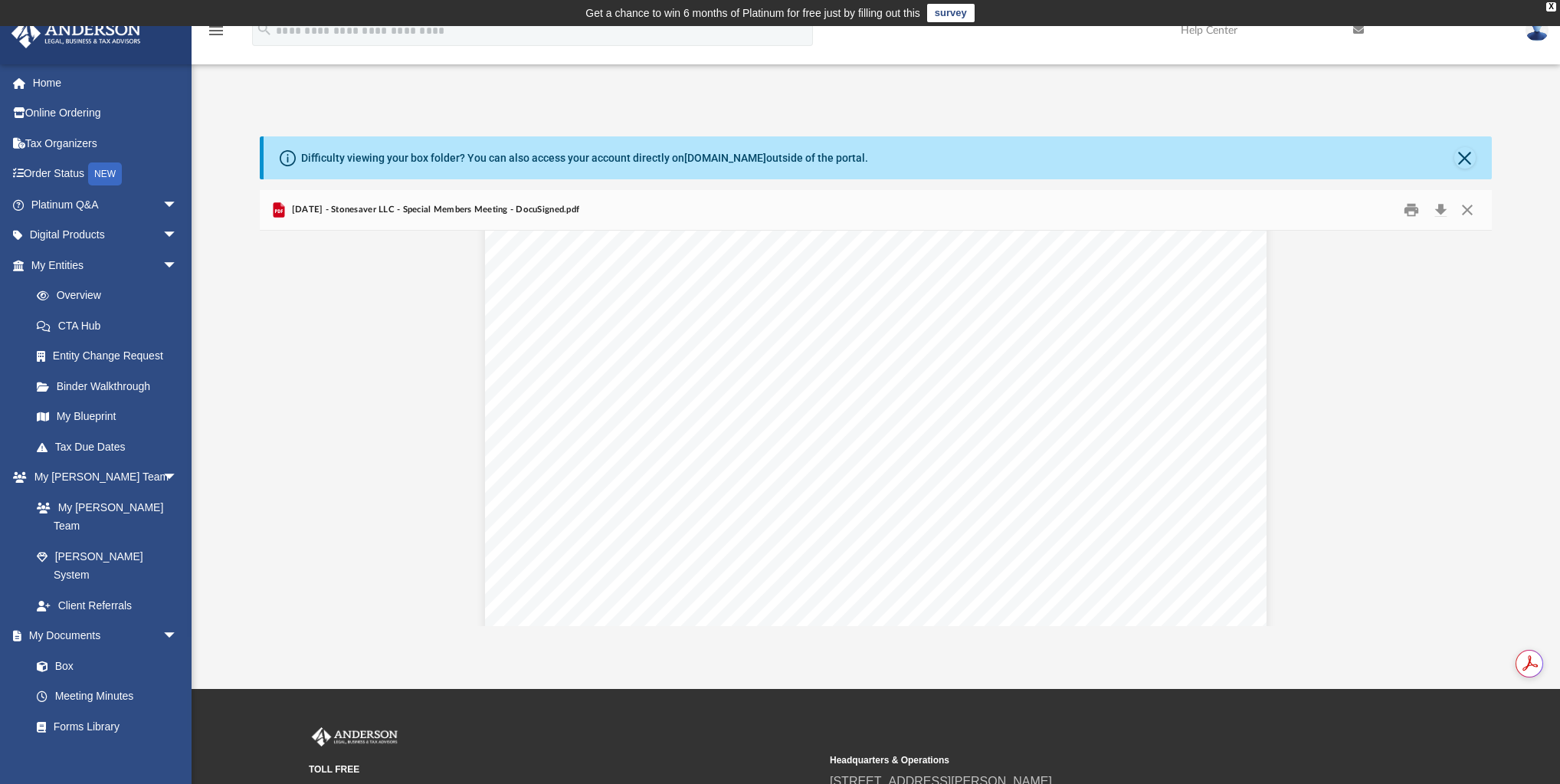
scroll to position [306, 0]
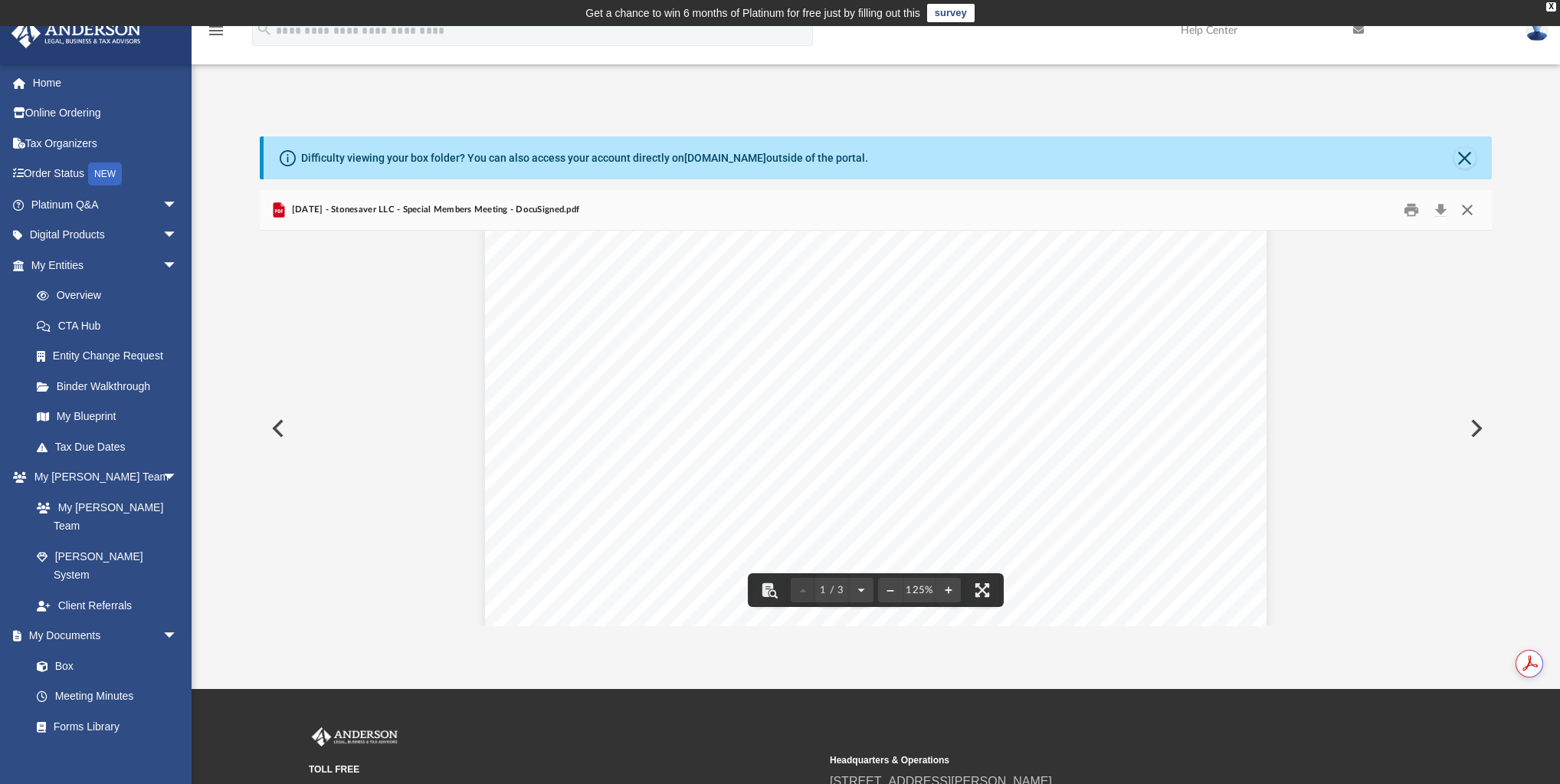
click at [1471, 216] on button "Close" at bounding box center [1467, 210] width 28 height 23
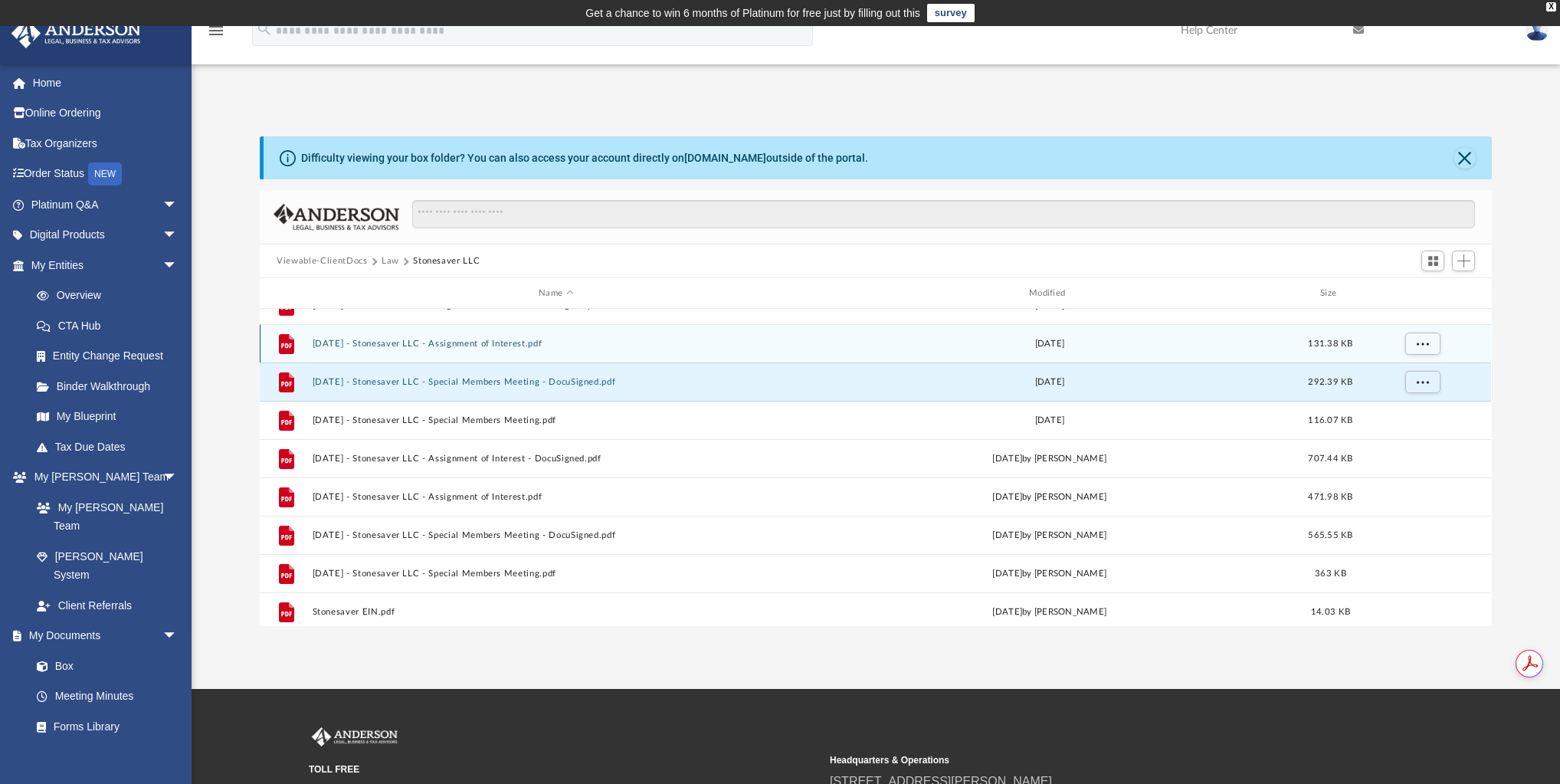
click at [497, 343] on button "[DATE] - Stonesaver LLC - Assignment of Interest.pdf" at bounding box center [556, 343] width 488 height 10
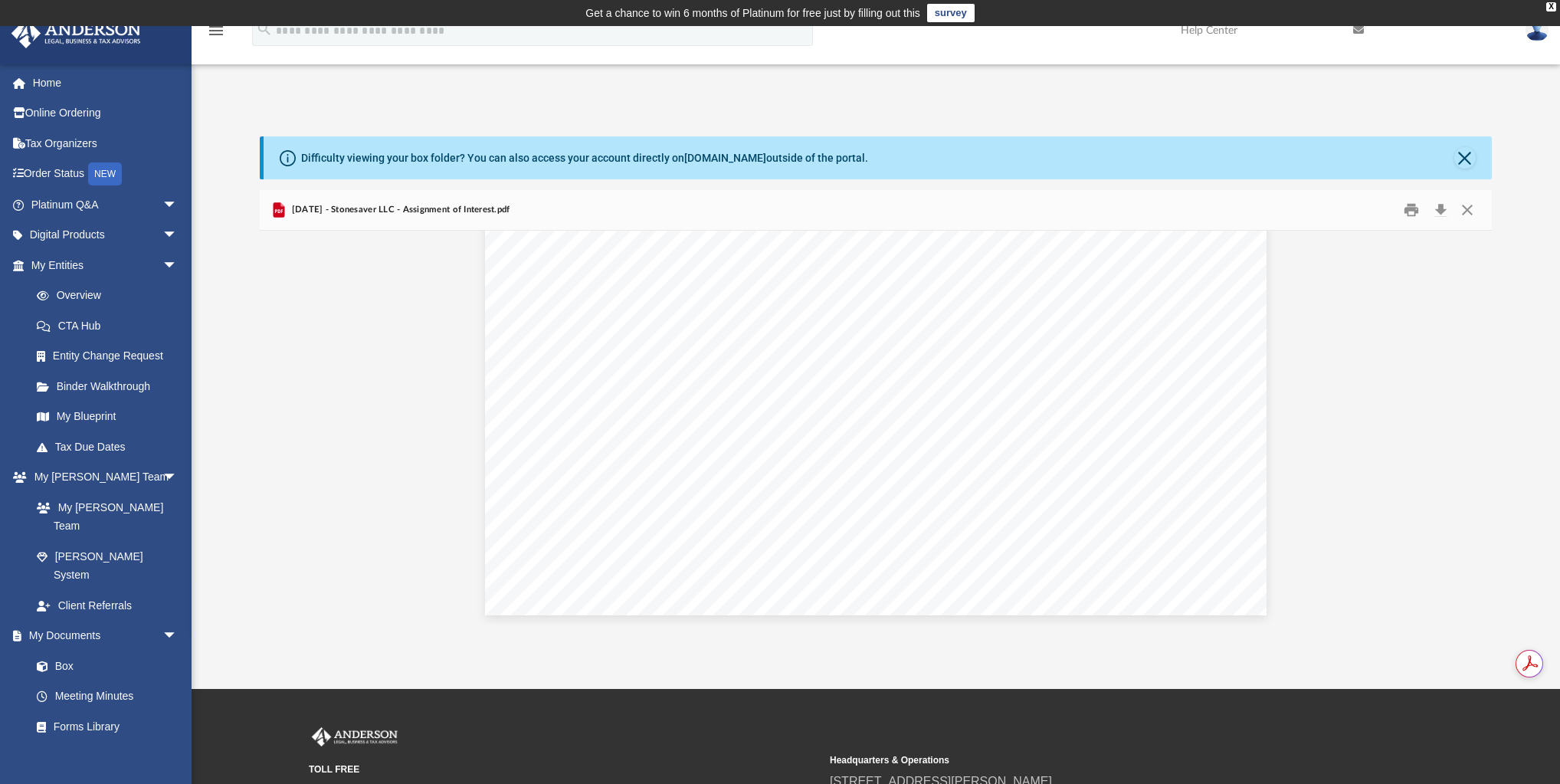
scroll to position [3741, 0]
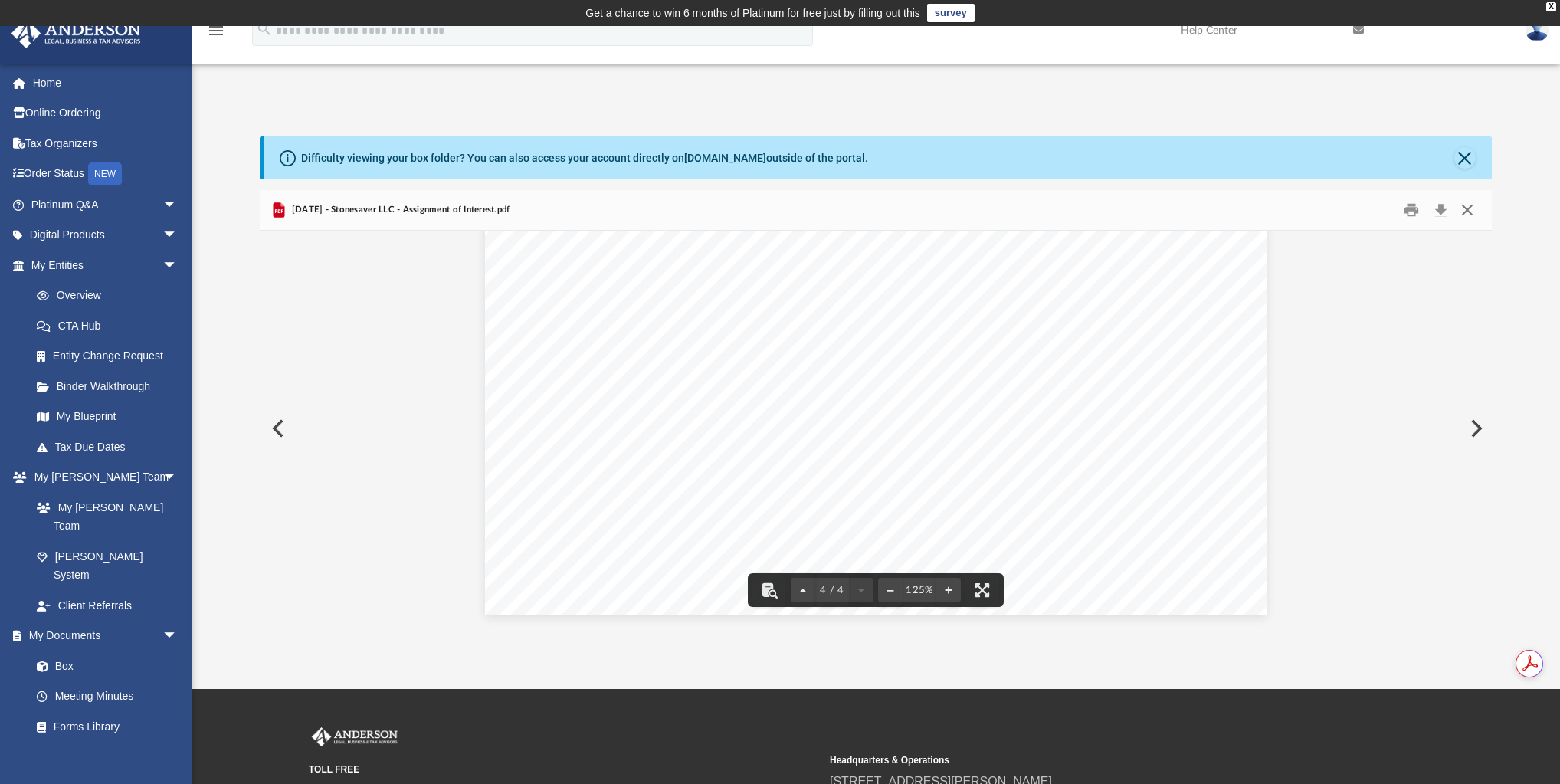
click at [1464, 208] on button "Close" at bounding box center [1467, 210] width 28 height 23
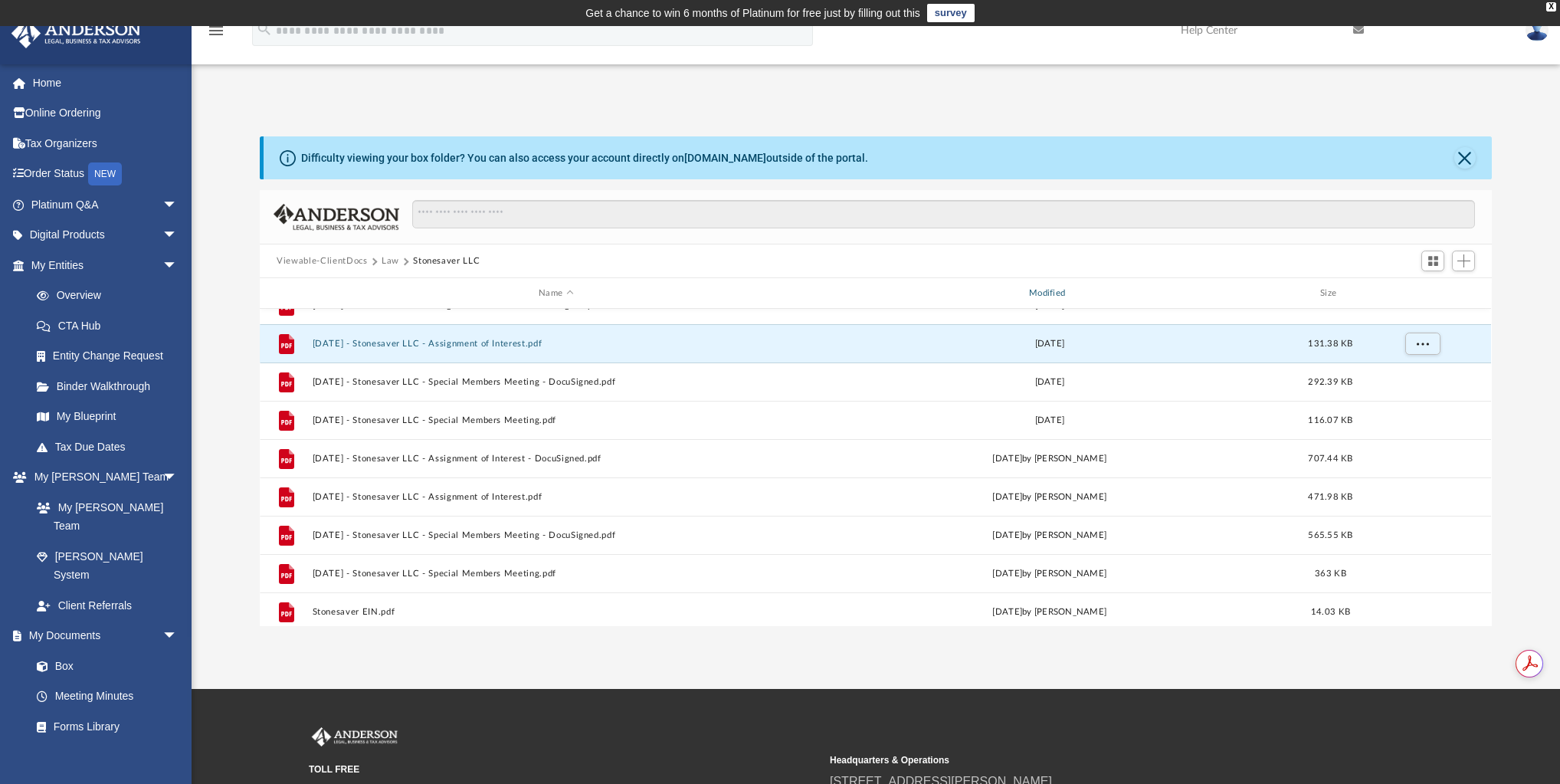
click at [1055, 291] on div "Modified" at bounding box center [1050, 293] width 488 height 14
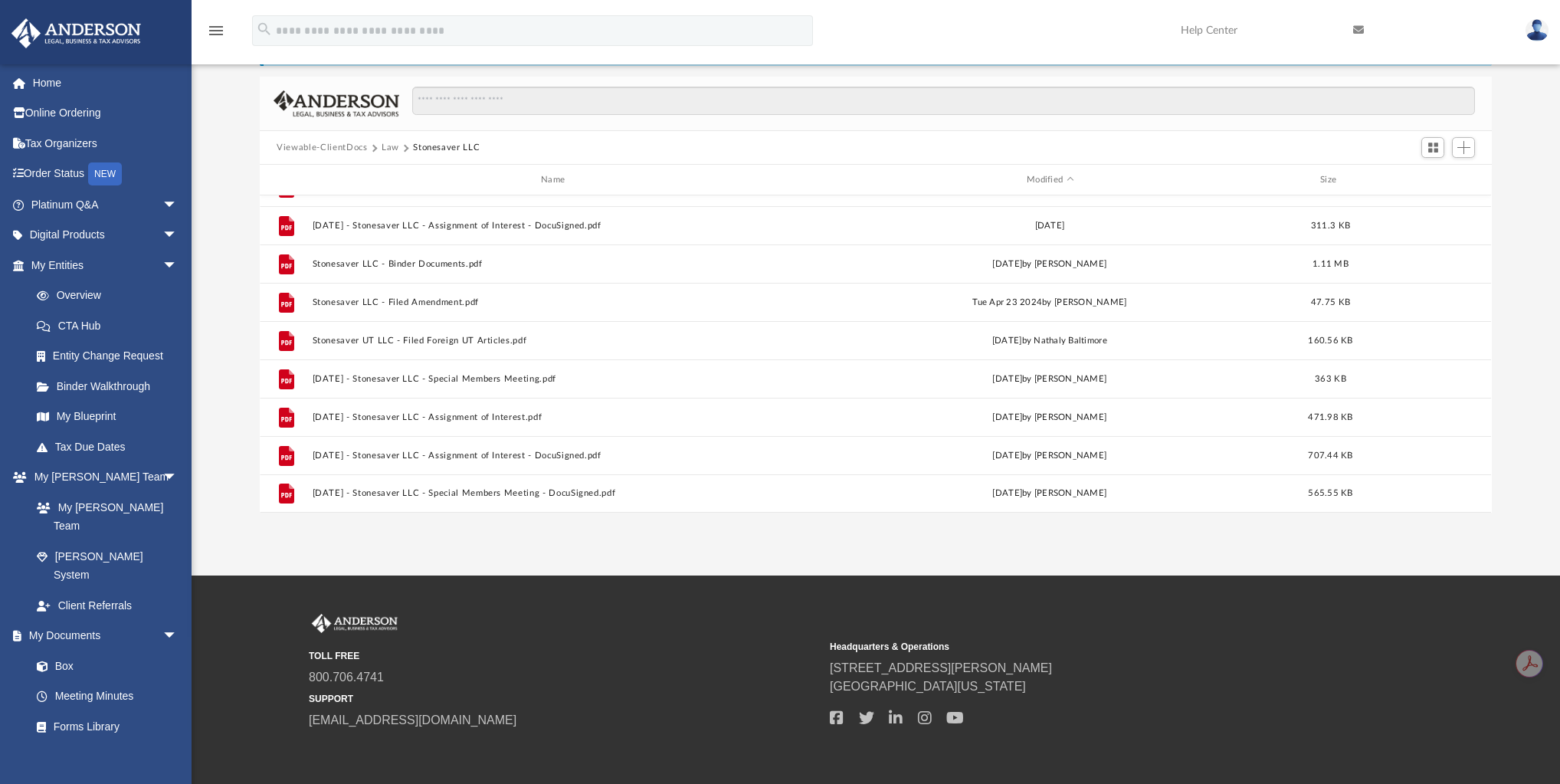
scroll to position [55, 0]
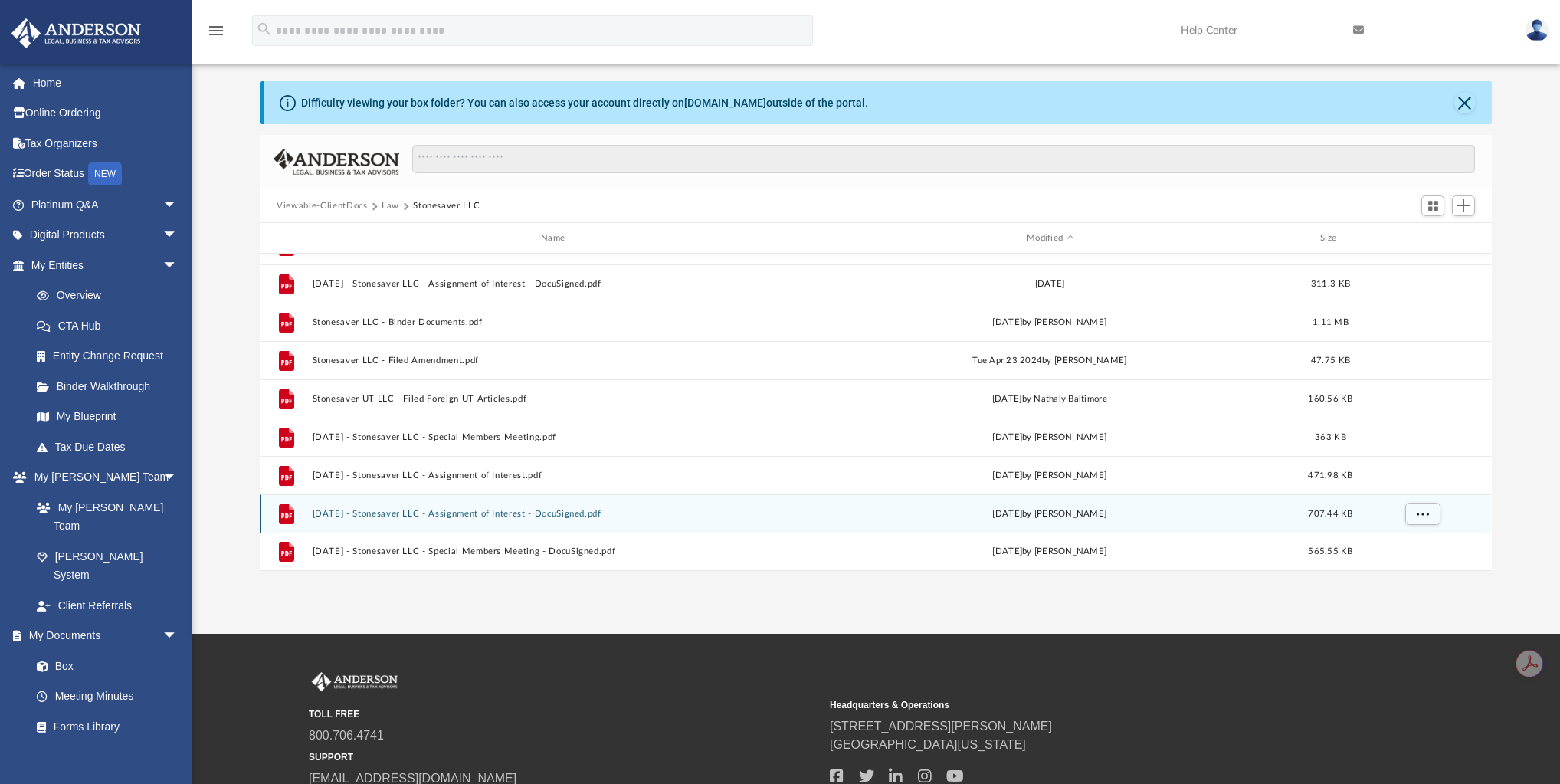
click at [514, 510] on button "[DATE] - Stonesaver LLC - Assignment of Interest - DocuSigned.pdf" at bounding box center [556, 513] width 488 height 10
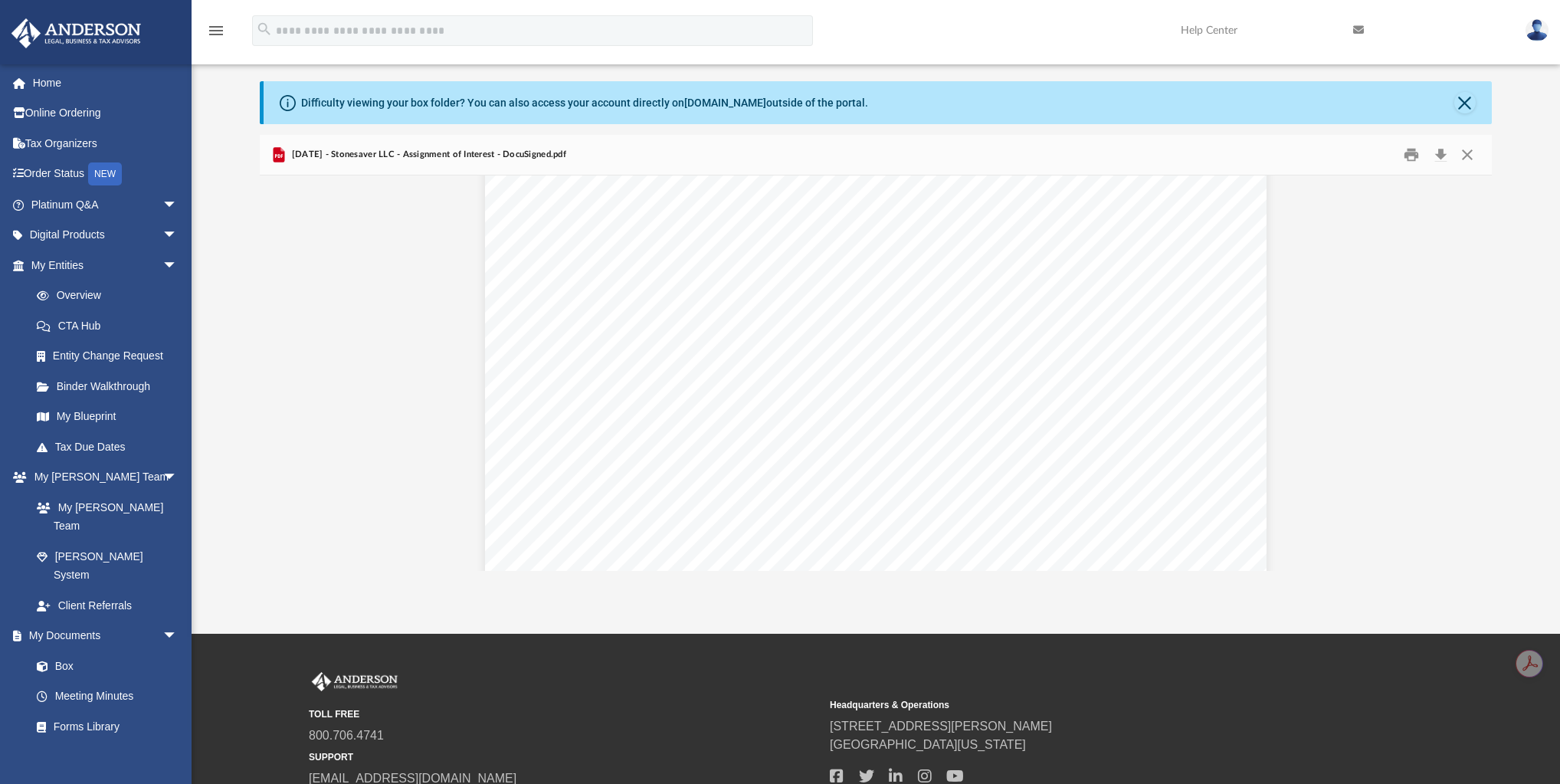
scroll to position [184, 0]
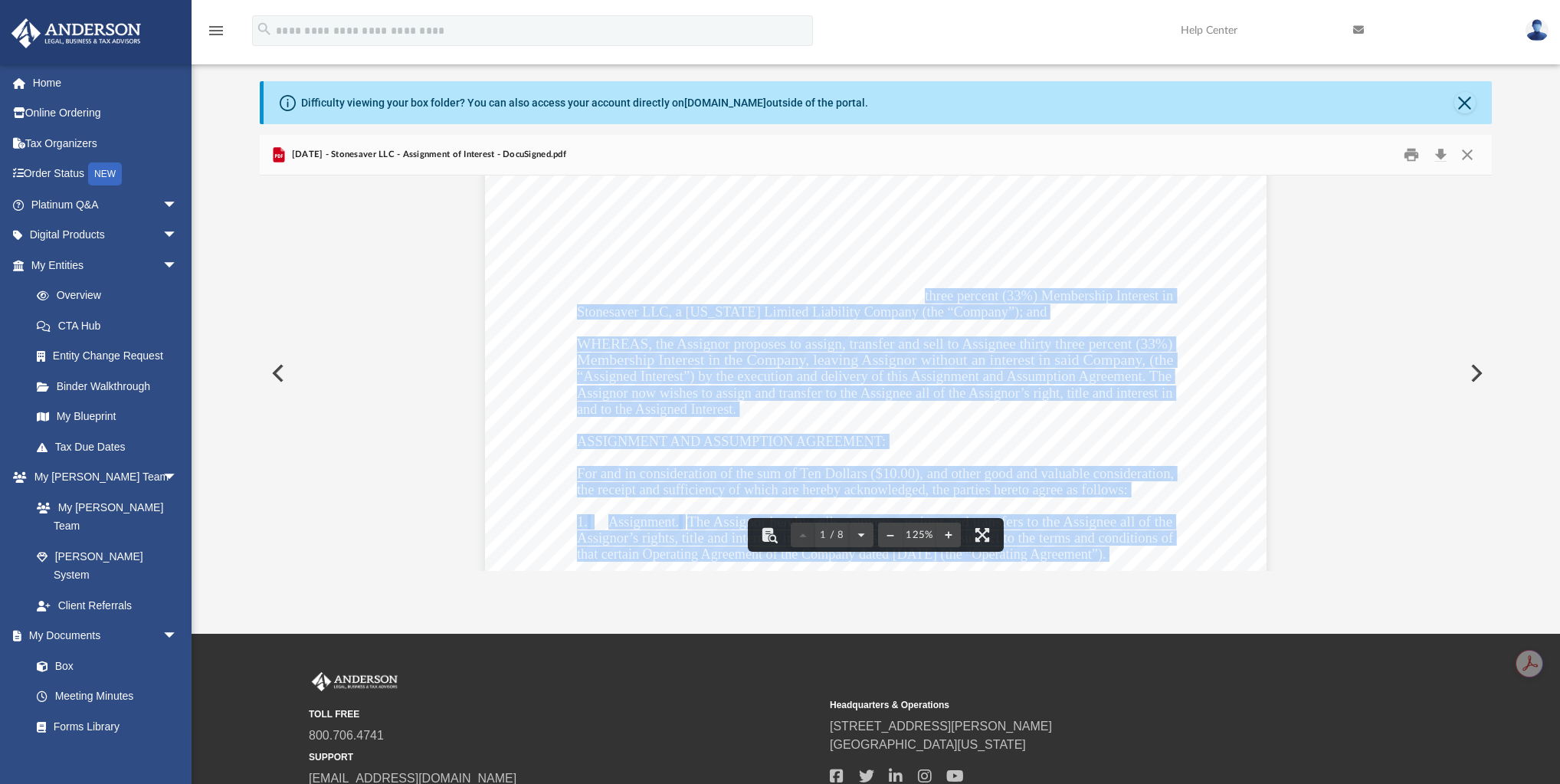
drag, startPoint x: 934, startPoint y: 300, endPoint x: 1063, endPoint y: 309, distance: 129.3
click at [1063, 309] on div "Assignment of Membership Interest Page 1 of 8 ASSIGNMENT OF MEMBERSHIP INTEREST…" at bounding box center [876, 509] width 782 height 1011
click at [1053, 307] on div "Assignment of Membership Interest Page 1 of 8 ASSIGNMENT OF MEMBERSHIP INTEREST…" at bounding box center [876, 509] width 782 height 1011
click at [1002, 299] on span "WHEREAS, the Assignor is the owner of an aggregate thirty three percent (33%) M…" at bounding box center [875, 296] width 596 height 14
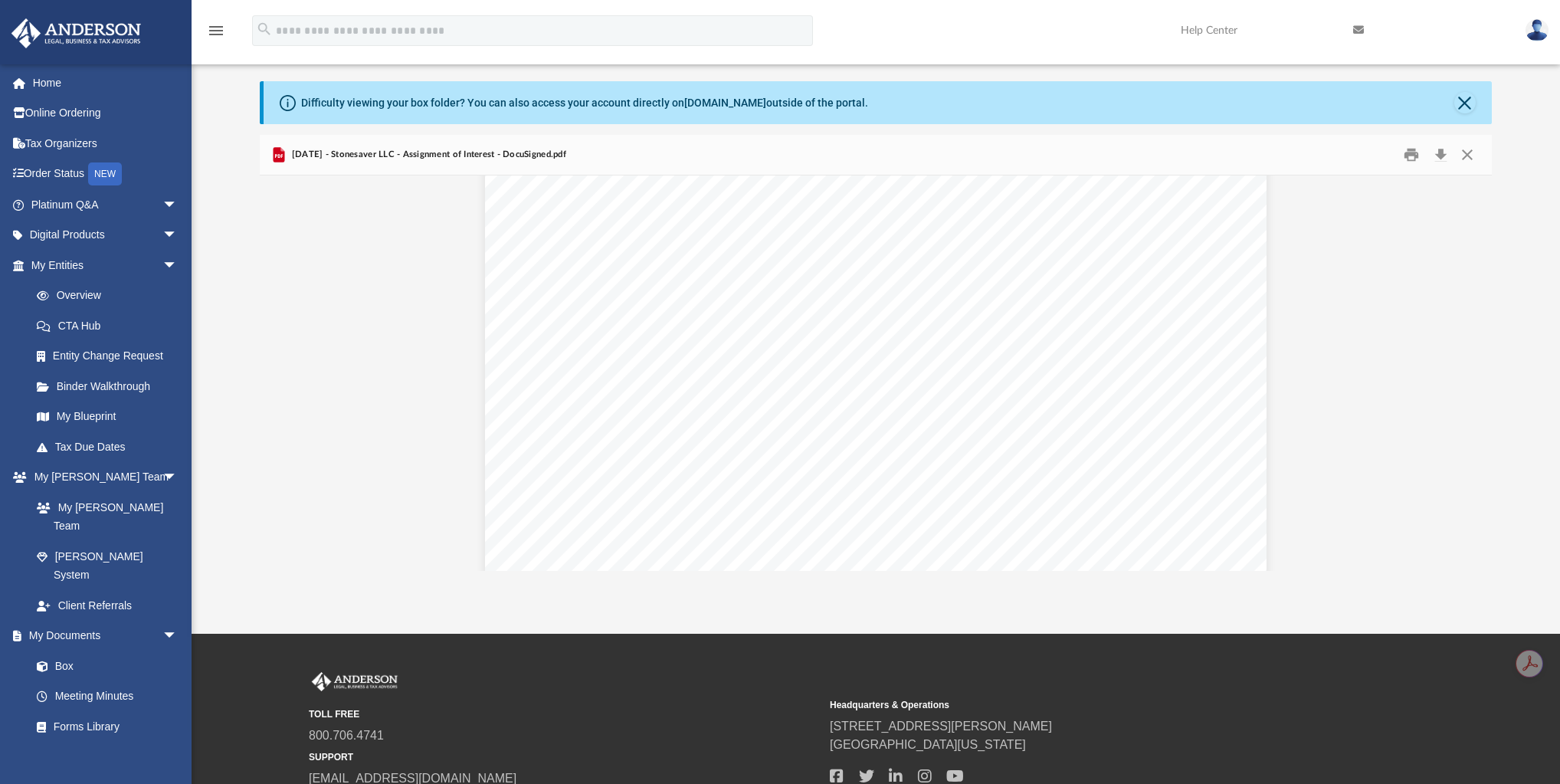
scroll to position [2206, 0]
click at [1002, 342] on span "WHEREAS, the Assignor is the owner of an aggregate thirty four percent (34%) Me…" at bounding box center [875, 341] width 596 height 14
click at [1445, 159] on button "Download" at bounding box center [1440, 155] width 28 height 23
drag, startPoint x: 1304, startPoint y: 450, endPoint x: 1123, endPoint y: 392, distance: 190.1
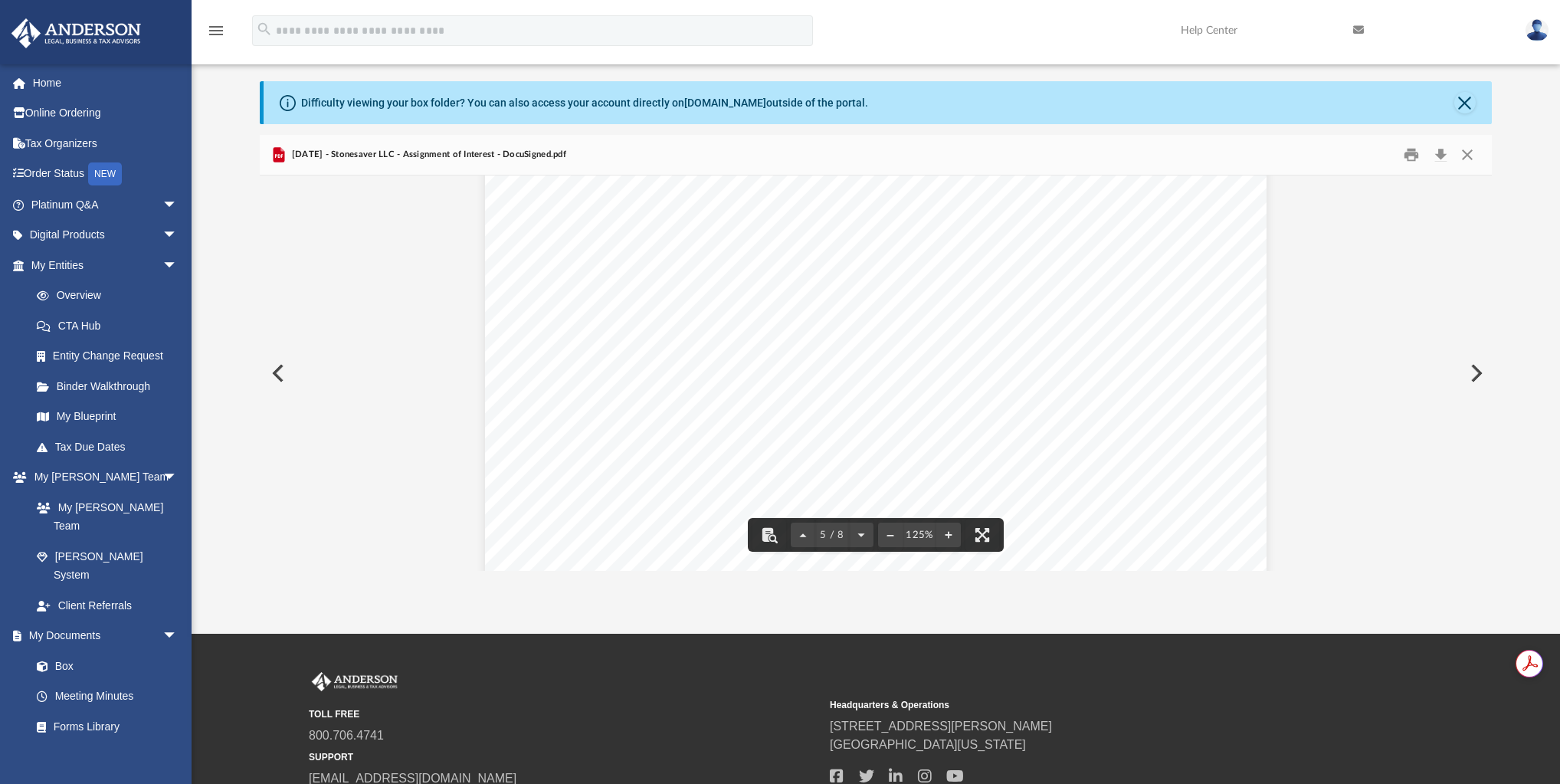
click at [1304, 450] on div "Assignment of Membership Interest Page 1 of 8 ASSIGNMENT OF MEMBERSHIP INTEREST…" at bounding box center [876, 22] width 1231 height 8273
click at [1464, 152] on button "Close" at bounding box center [1467, 155] width 28 height 23
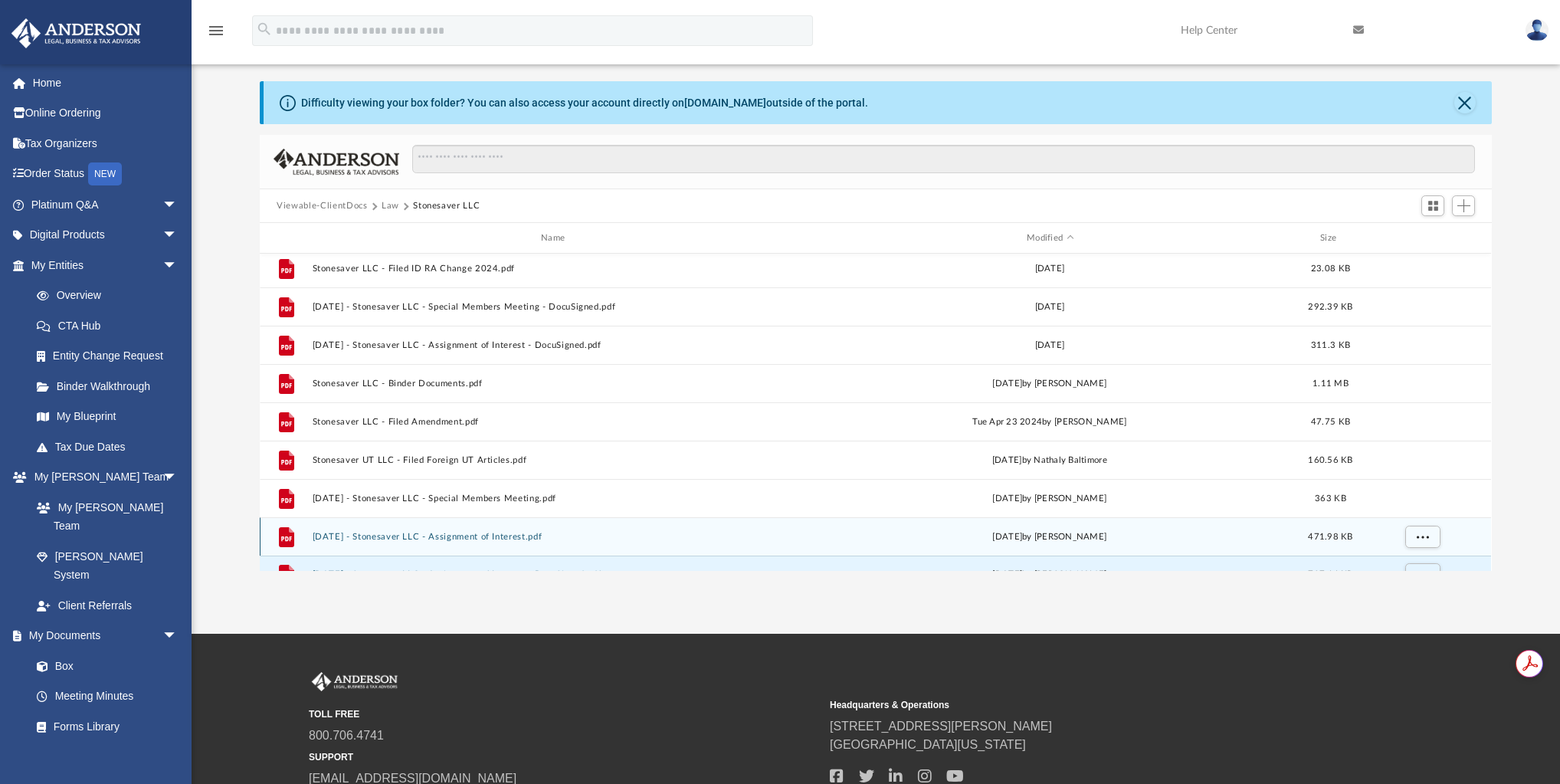
scroll to position [134, 0]
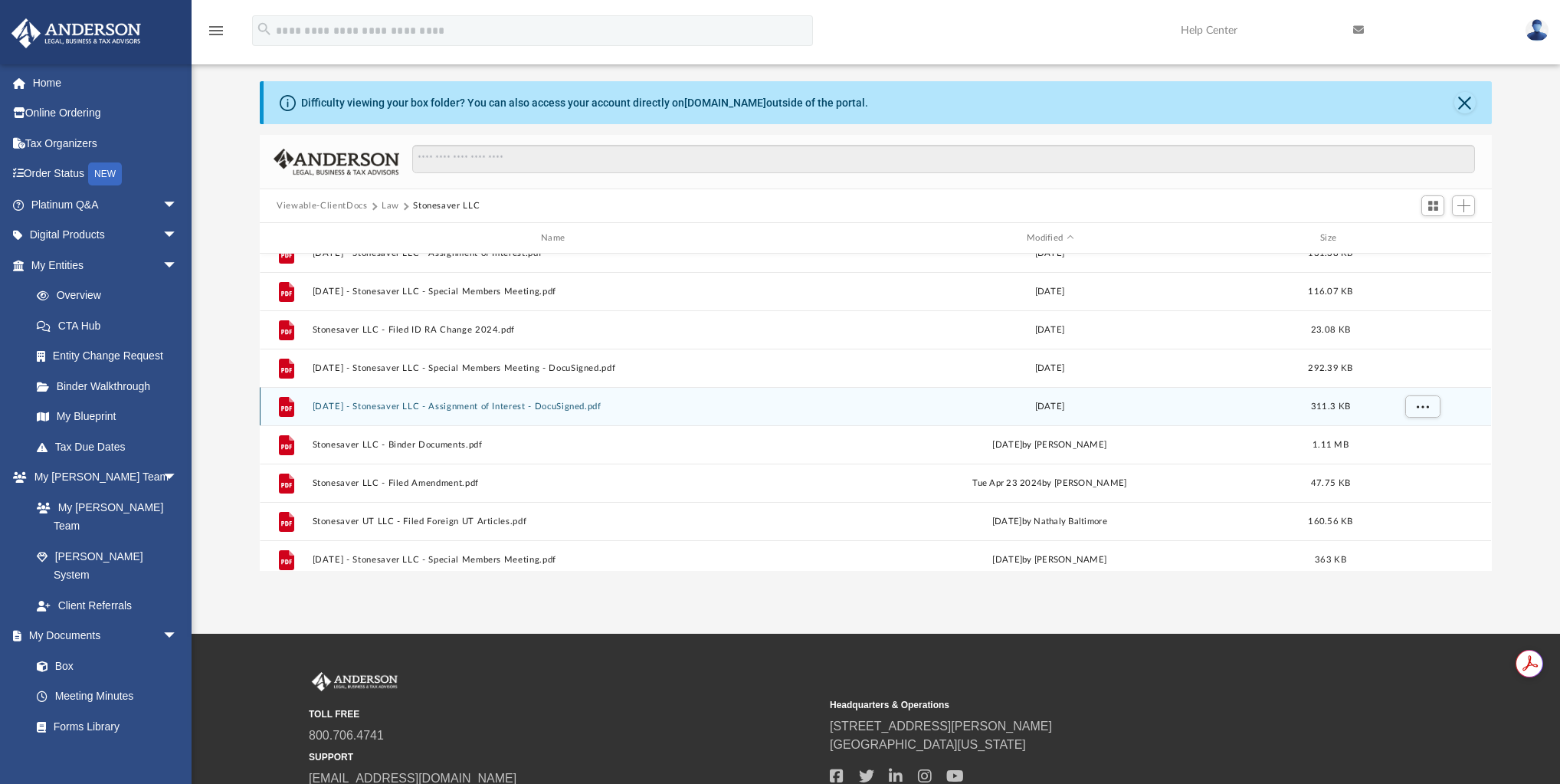
click at [462, 402] on button "[DATE] - Stonesaver LLC - Assignment of Interest - DocuSigned.pdf" at bounding box center [556, 407] width 488 height 10
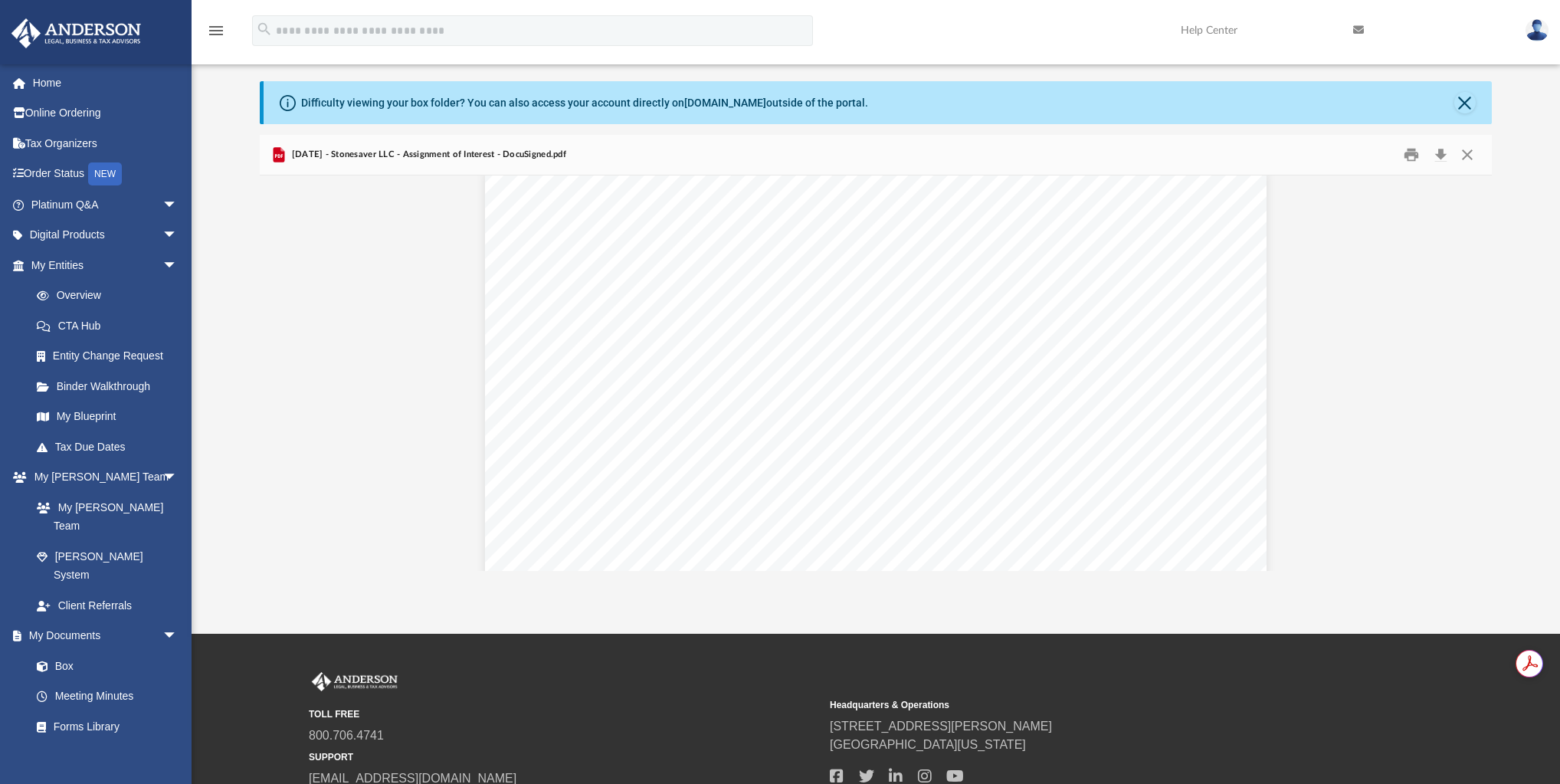
scroll to position [2086, 0]
click at [1469, 153] on button "Close" at bounding box center [1467, 155] width 28 height 23
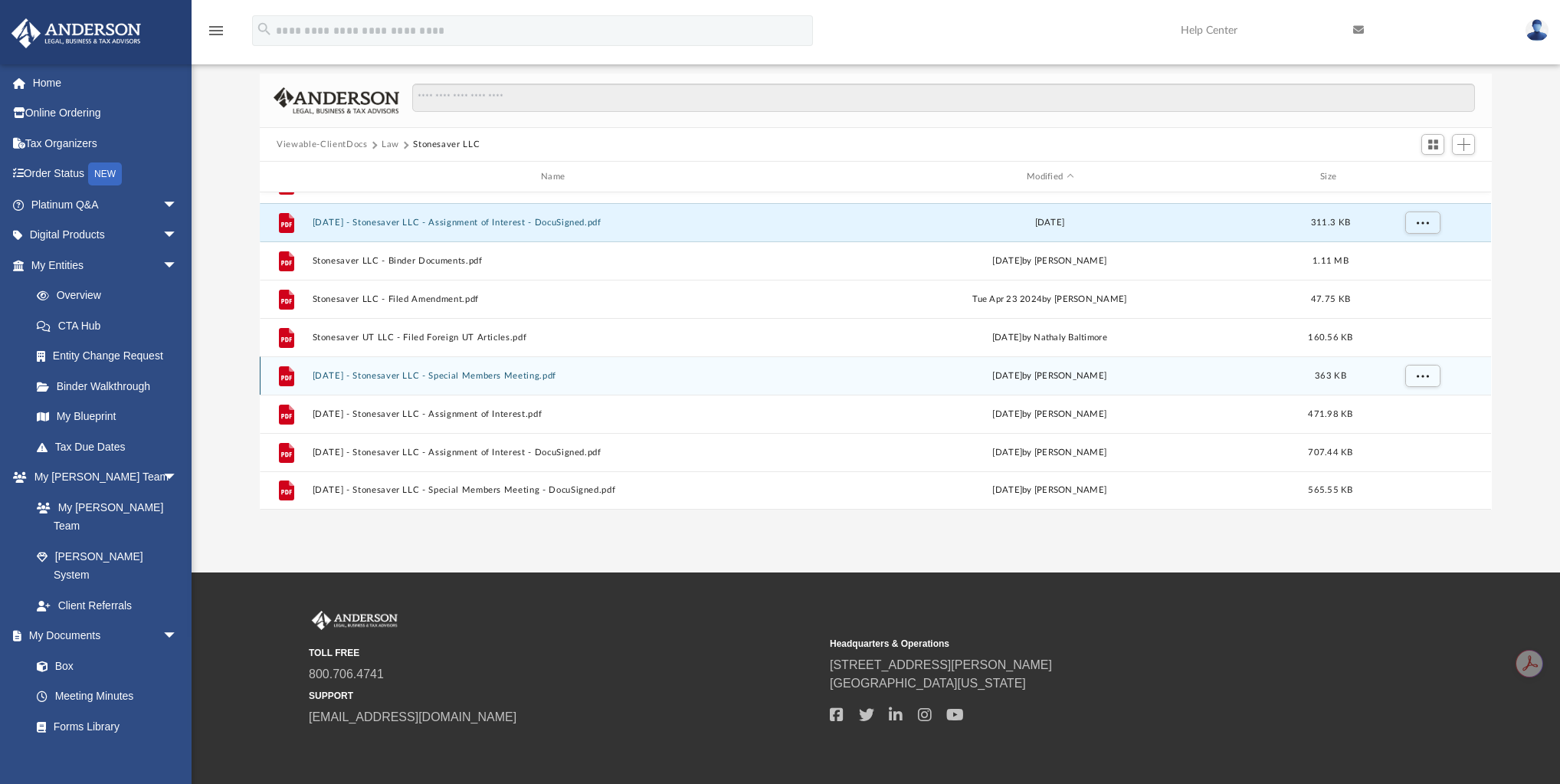
scroll to position [196, 0]
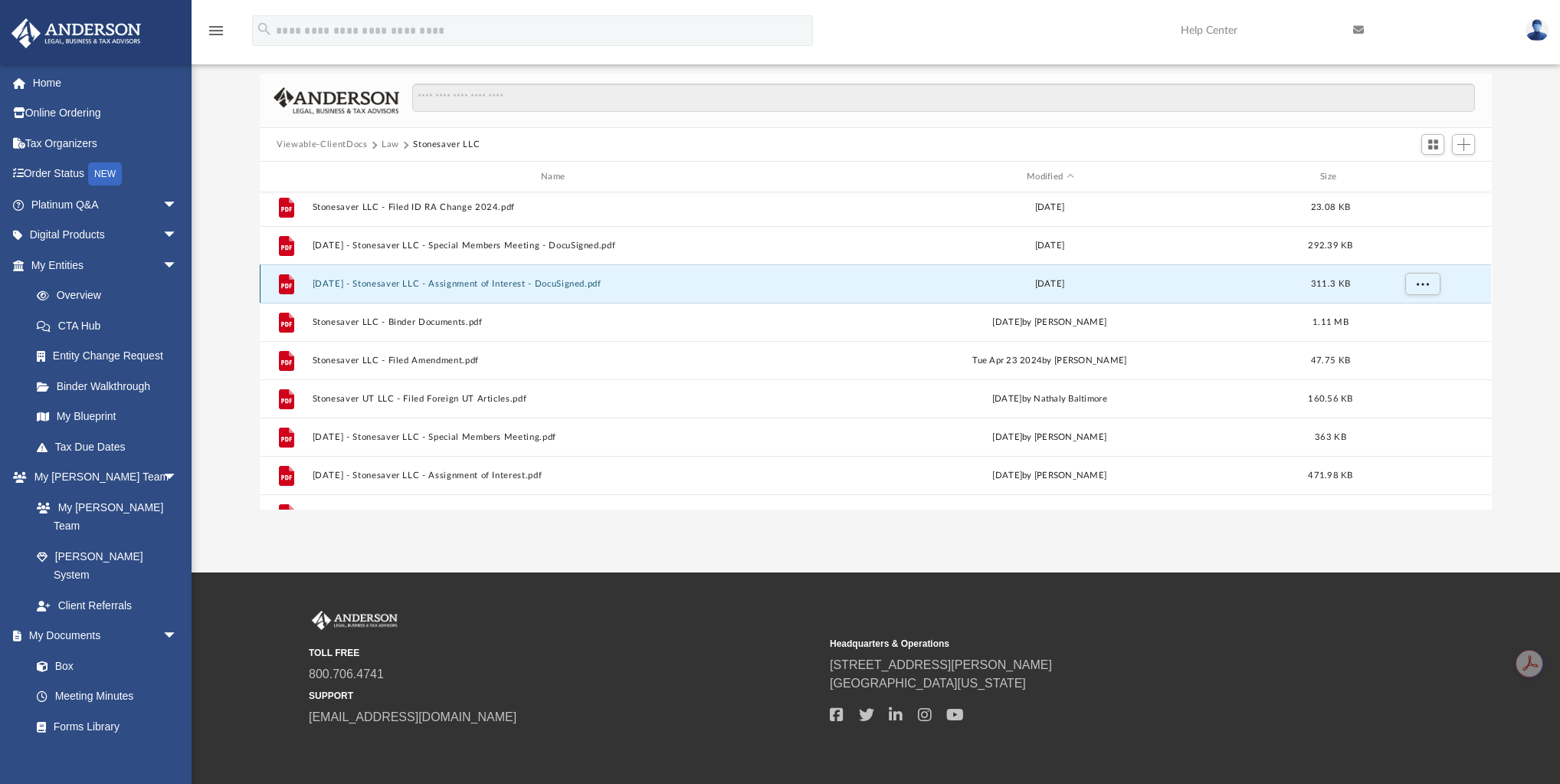
click at [450, 284] on button "[DATE] - Stonesaver LLC - Assignment of Interest - DocuSigned.pdf" at bounding box center [556, 283] width 488 height 10
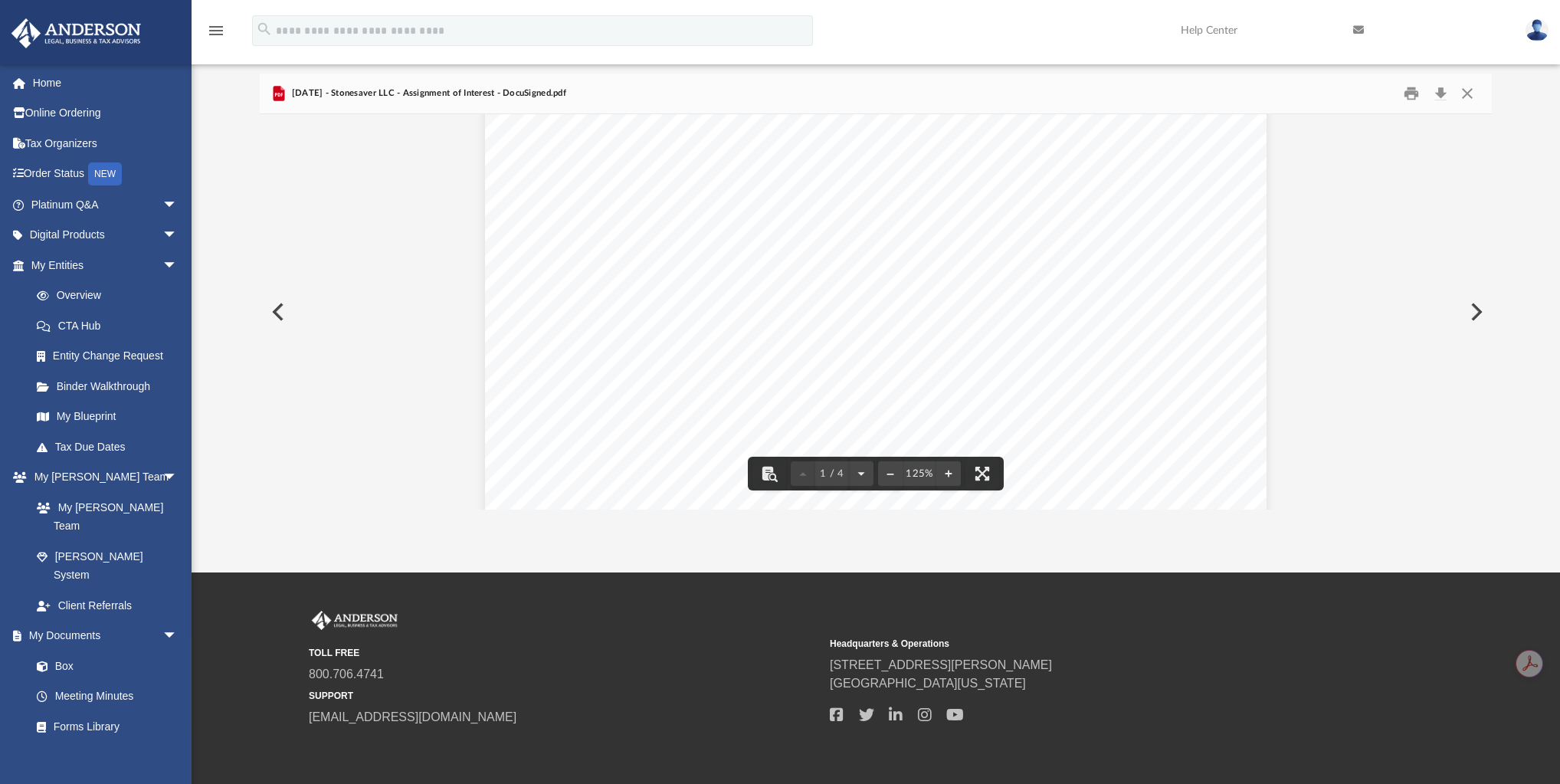
scroll to position [122, 0]
click at [718, 100] on div "[DATE] - Stonesaver LLC - Assignment of Interest - DocuSigned.pdf" at bounding box center [876, 94] width 1231 height 40
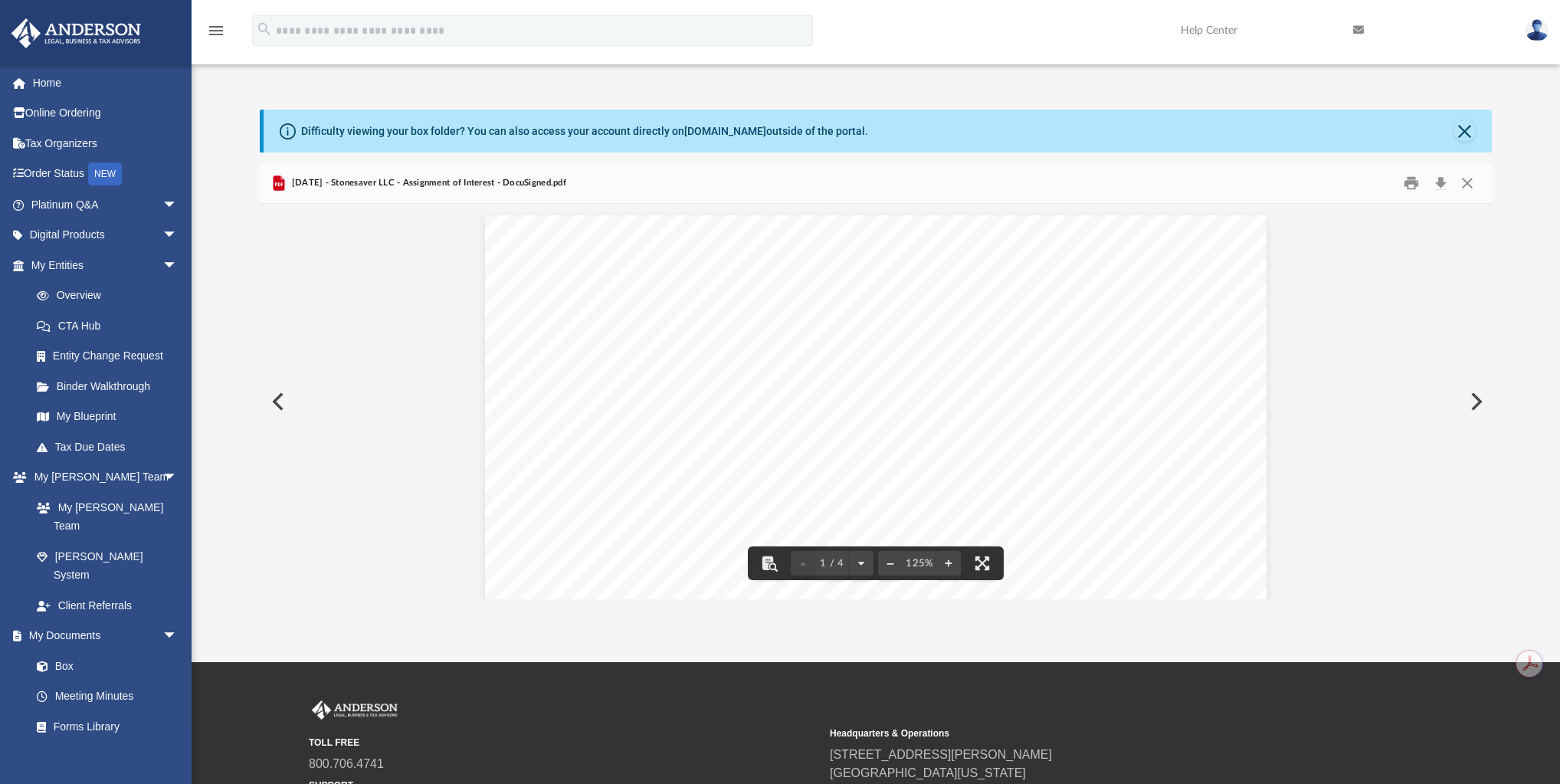
scroll to position [0, 0]
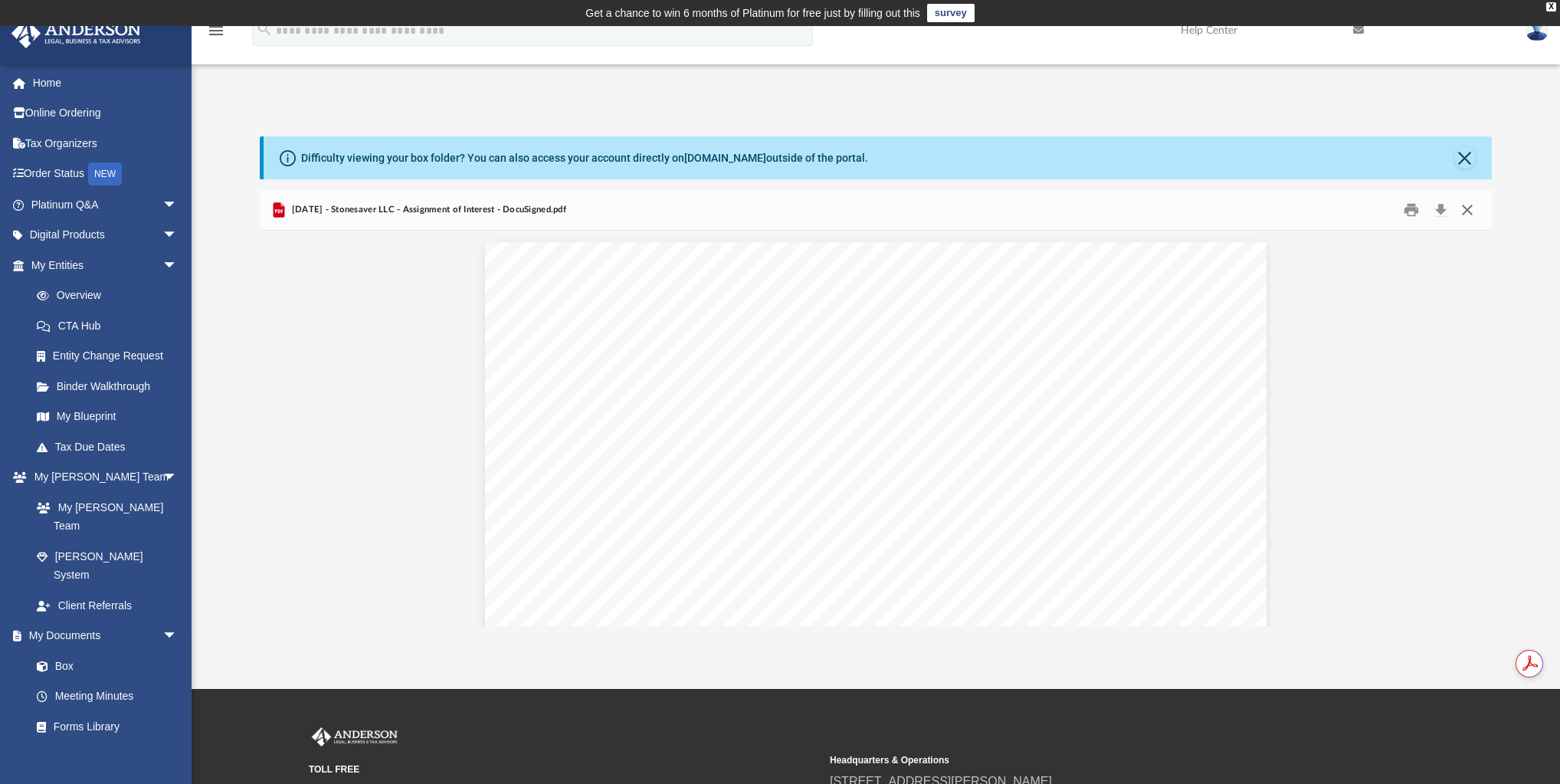
click at [1468, 214] on button "Close" at bounding box center [1467, 210] width 28 height 23
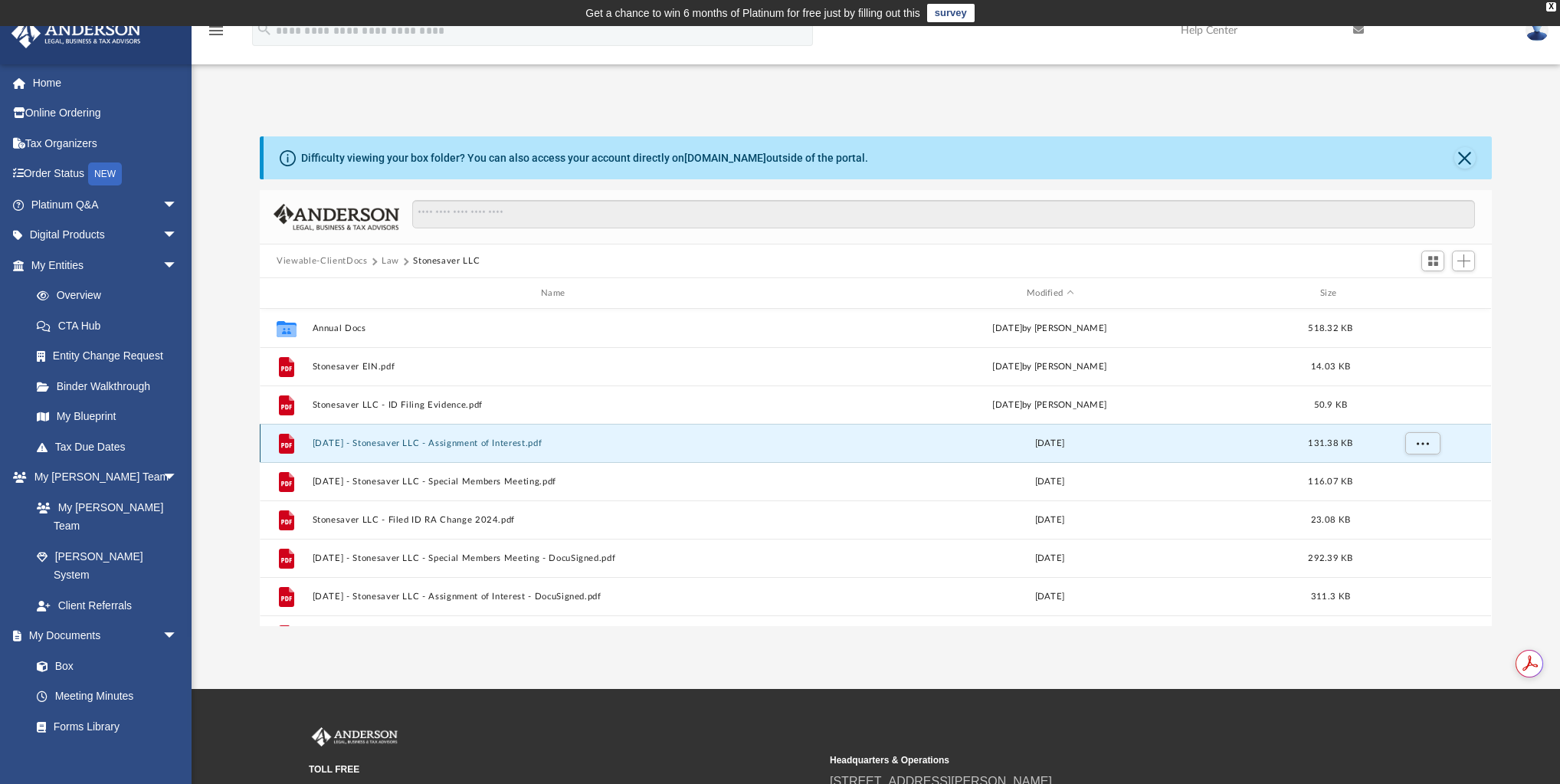
click at [488, 445] on button "[DATE] - Stonesaver LLC - Assignment of Interest.pdf" at bounding box center [556, 443] width 488 height 10
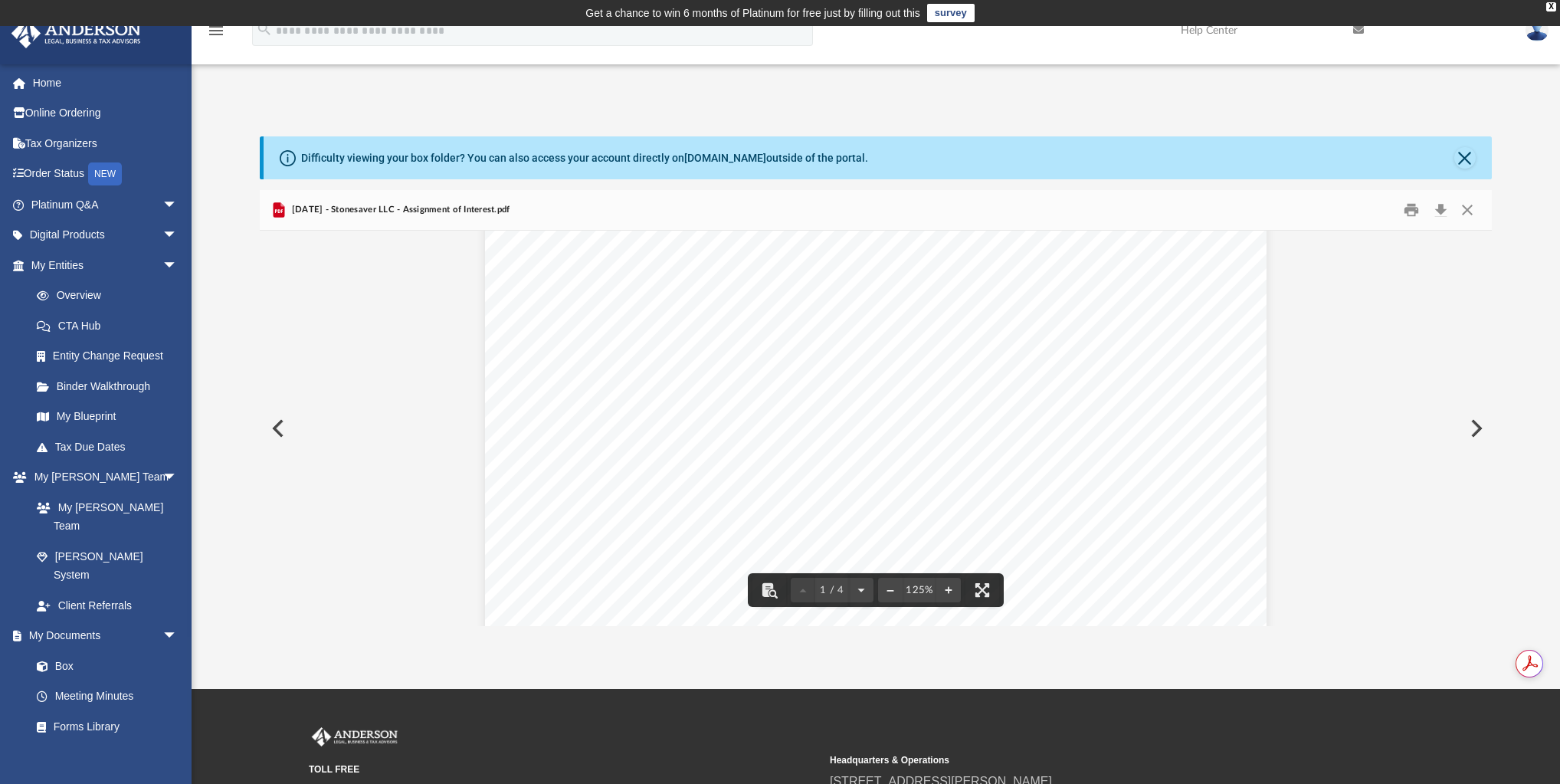
scroll to position [38, 0]
click at [1469, 205] on button "Close" at bounding box center [1467, 210] width 28 height 23
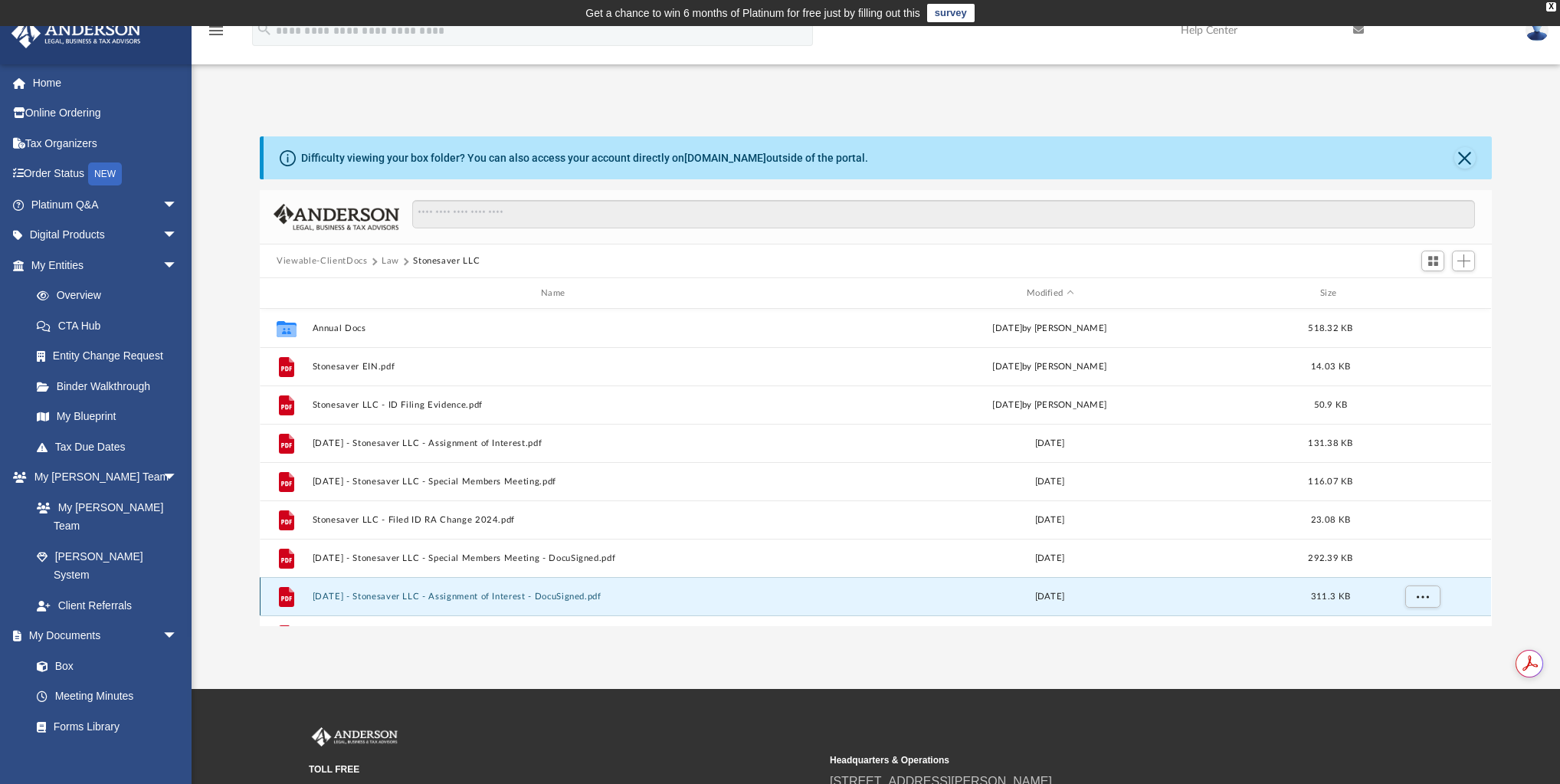
click at [498, 593] on button "[DATE] - Stonesaver LLC - Assignment of Interest - DocuSigned.pdf" at bounding box center [556, 596] width 488 height 10
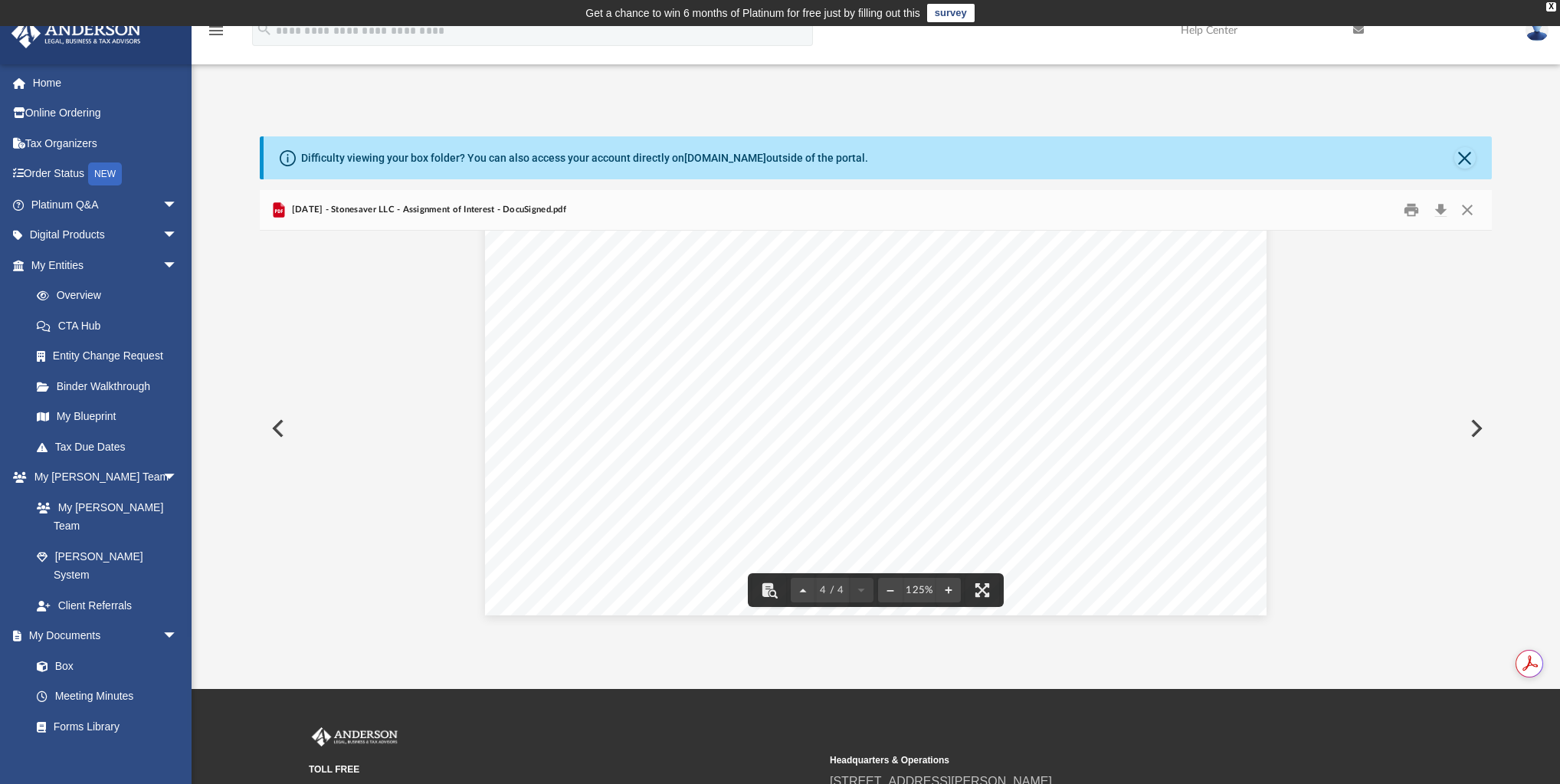
scroll to position [3741, 0]
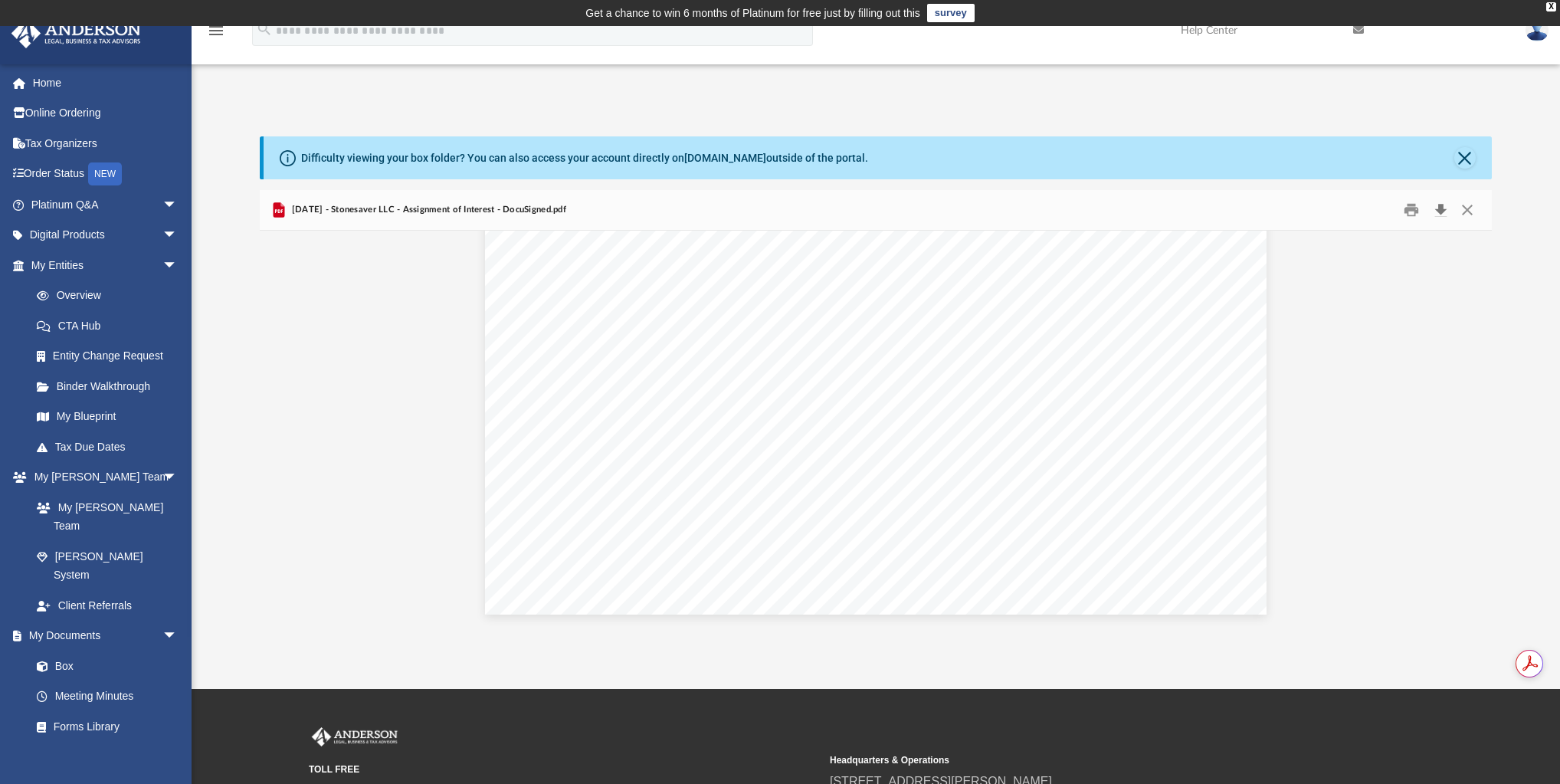
click at [1439, 213] on button "Download" at bounding box center [1440, 210] width 28 height 23
